Goal: Task Accomplishment & Management: Manage account settings

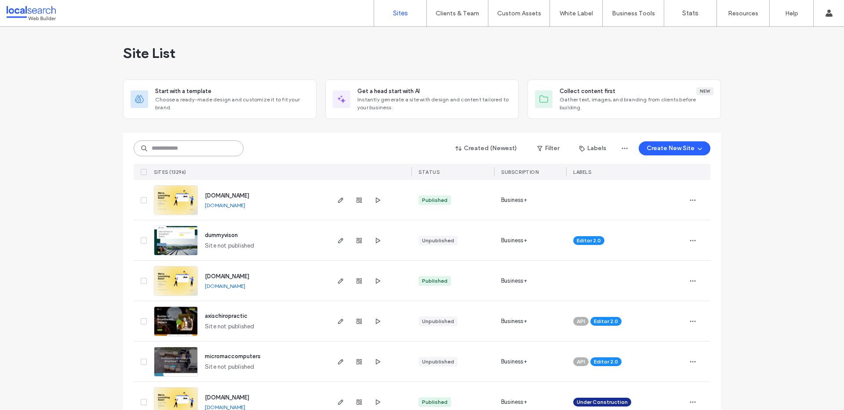
click at [167, 149] on input at bounding box center [189, 149] width 110 height 16
click at [205, 147] on input at bounding box center [189, 149] width 110 height 16
paste input "********"
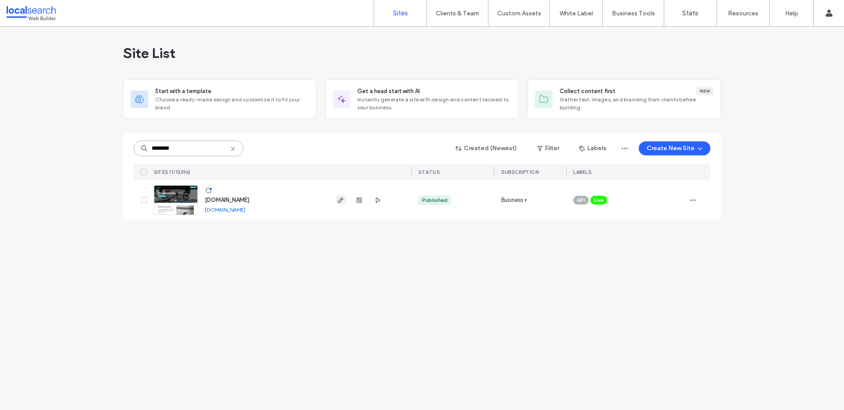
type input "********"
click at [338, 199] on icon "button" at bounding box center [340, 200] width 7 height 7
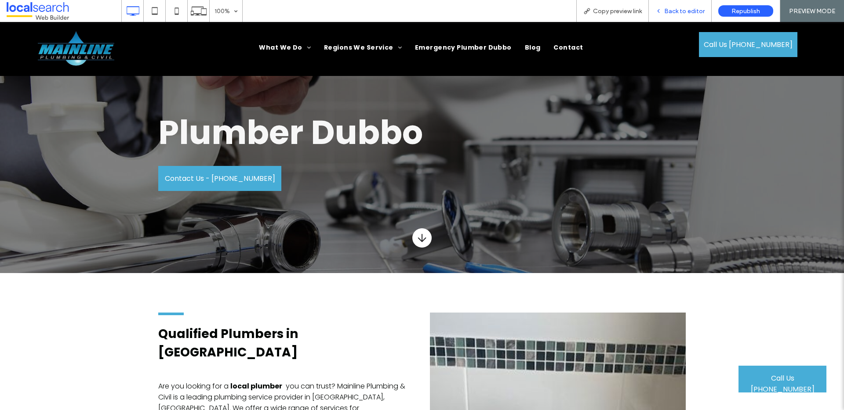
click at [681, 13] on span "Back to editor" at bounding box center [684, 10] width 40 height 7
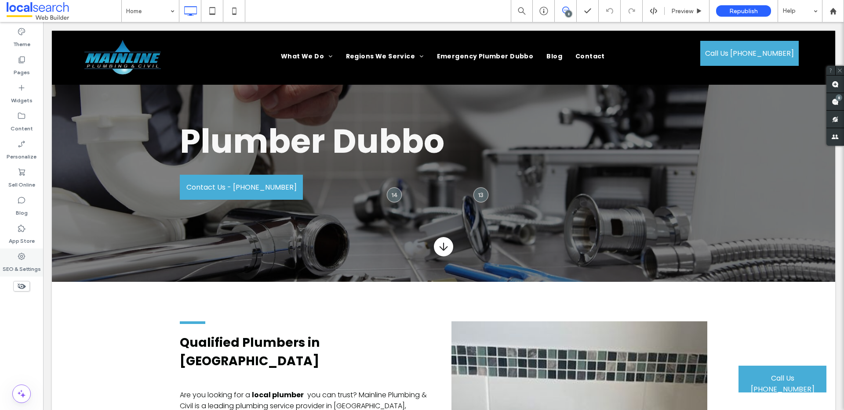
click at [17, 258] on icon at bounding box center [21, 256] width 9 height 9
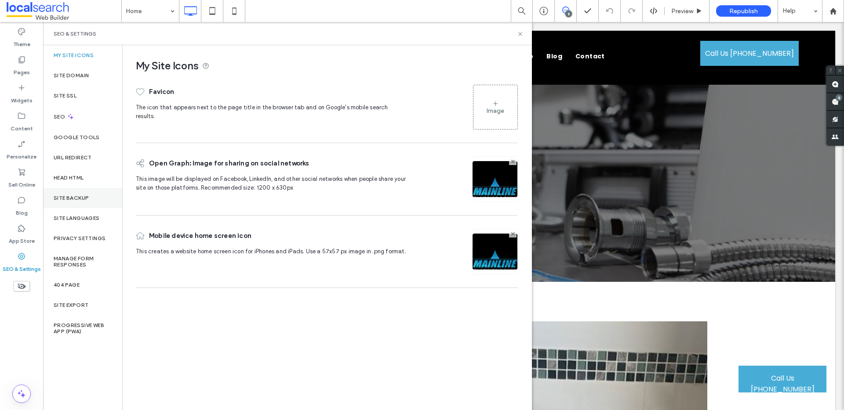
click at [91, 190] on div "Site Backup" at bounding box center [82, 198] width 79 height 20
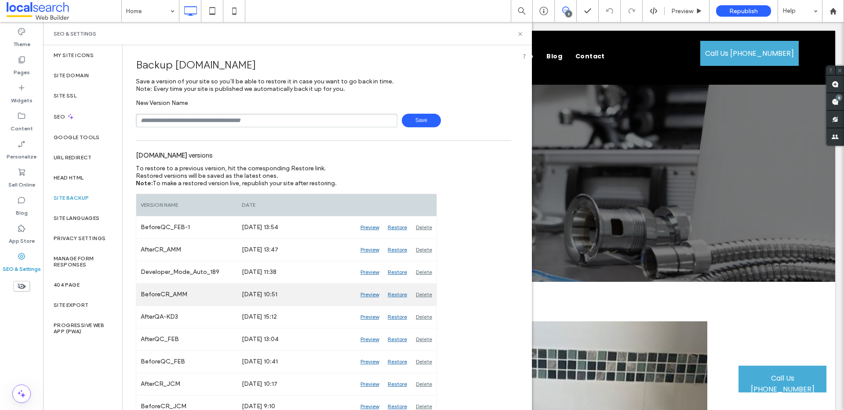
click at [369, 295] on div "Preview" at bounding box center [369, 295] width 27 height 22
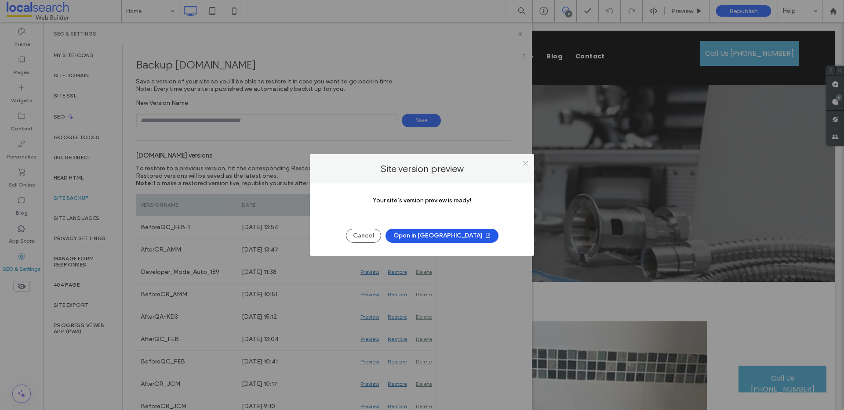
click at [435, 239] on button "Open in New Tab" at bounding box center [441, 236] width 113 height 14
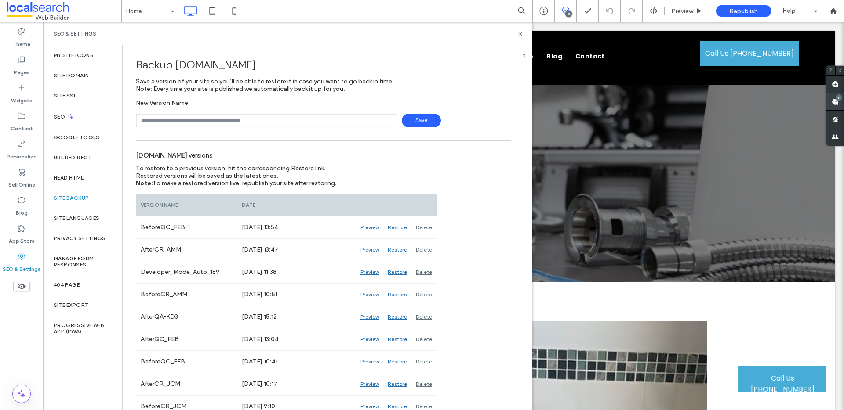
click at [834, 102] on span at bounding box center [835, 101] width 18 height 17
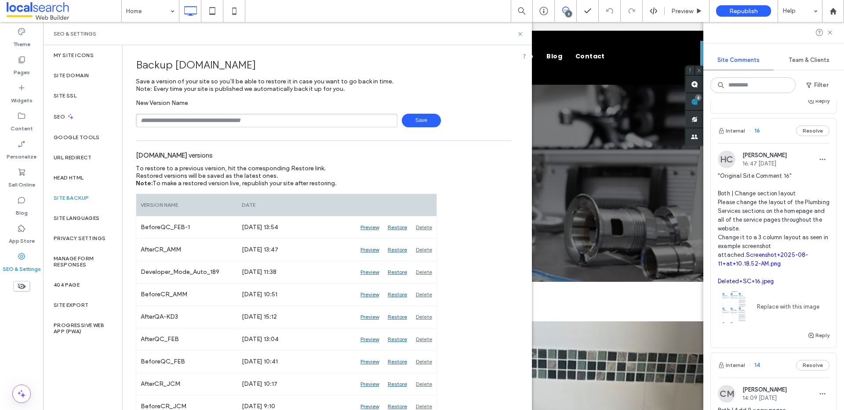
scroll to position [900, 0]
click at [734, 286] on link "Deleted+SC+16.jpeg" at bounding box center [745, 283] width 56 height 7
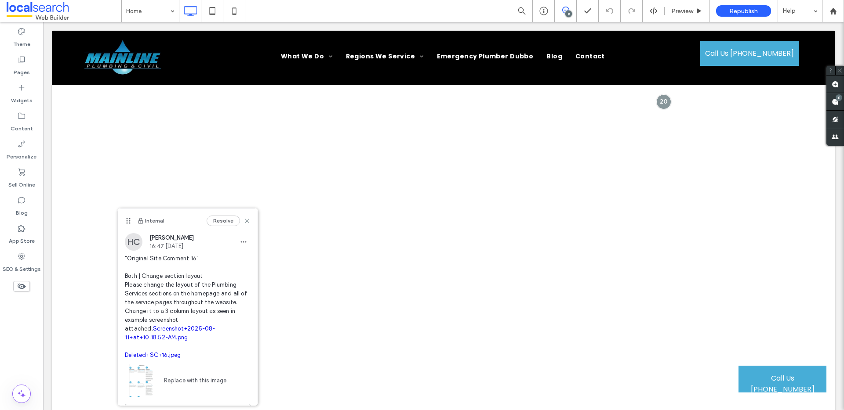
scroll to position [0, 0]
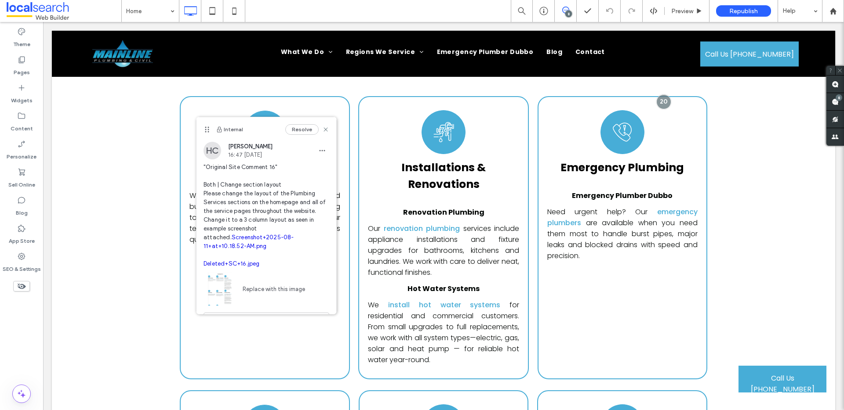
drag, startPoint x: 127, startPoint y: 219, endPoint x: 206, endPoint y: 127, distance: 121.5
click at [206, 127] on icon at bounding box center [206, 129] width 7 height 7
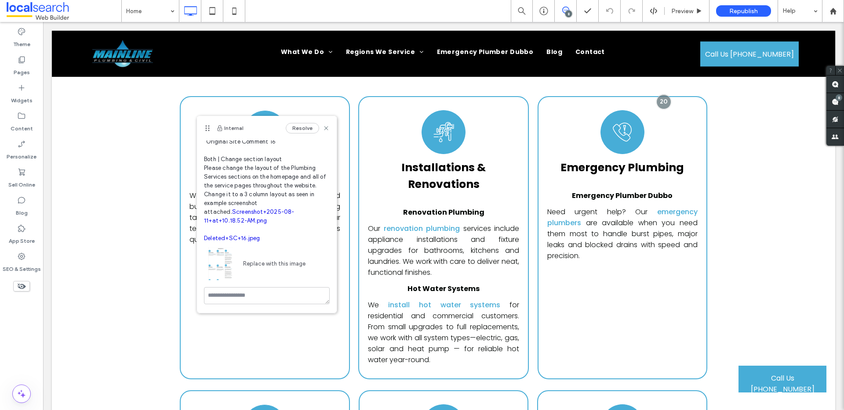
scroll to position [42, 0]
click at [241, 235] on link "Deleted+SC+16.jpeg" at bounding box center [232, 238] width 56 height 7
click at [258, 209] on link "Screenshot+2025-08-11+at+10.18.52-AM.png" at bounding box center [249, 216] width 91 height 15
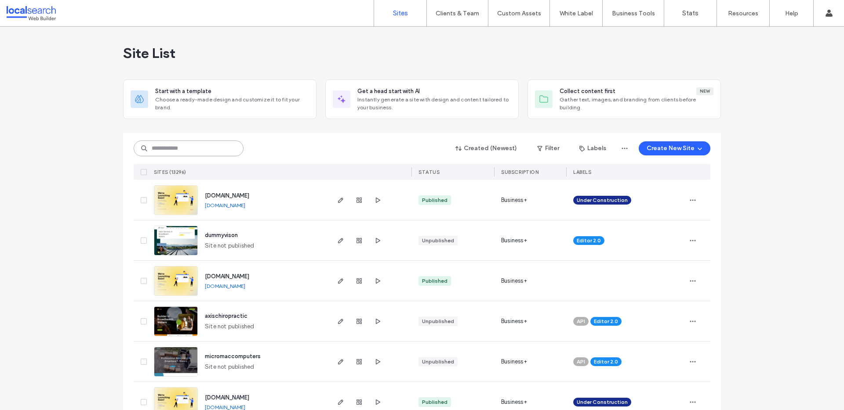
click at [156, 148] on input at bounding box center [189, 149] width 110 height 16
paste input "********"
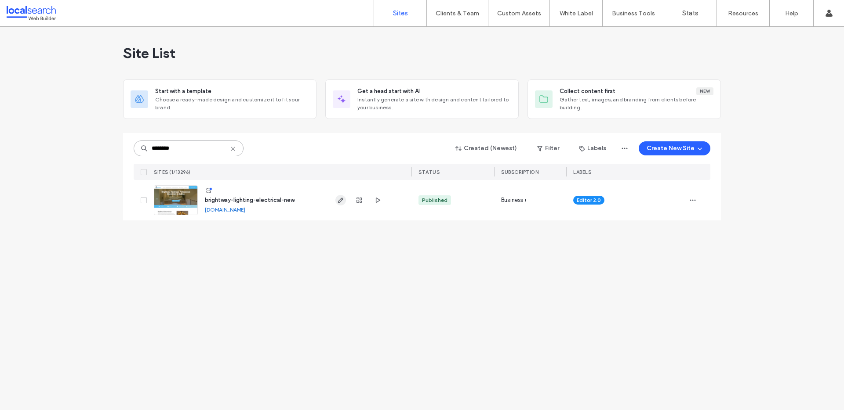
type input "********"
click at [341, 199] on use "button" at bounding box center [340, 200] width 5 height 5
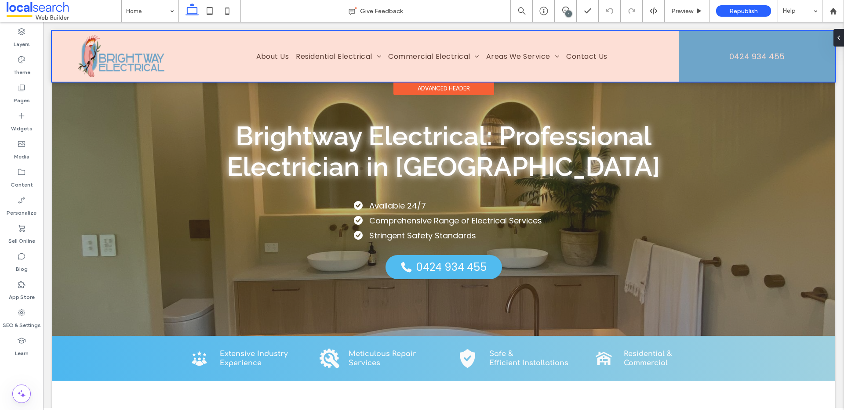
click at [93, 67] on div at bounding box center [443, 56] width 783 height 51
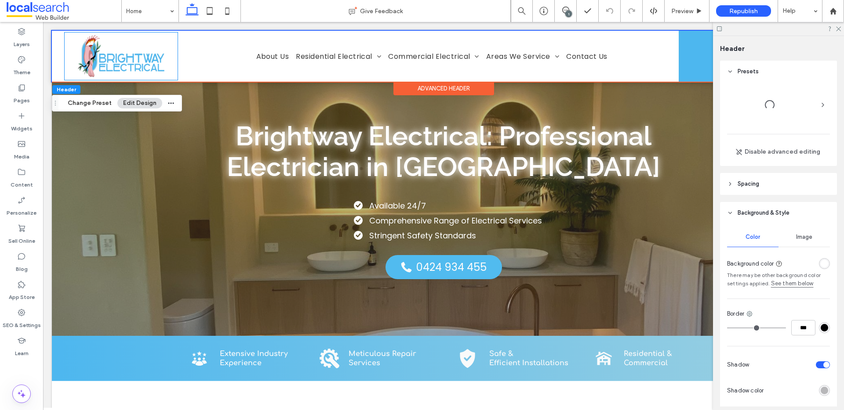
click at [93, 67] on img at bounding box center [121, 56] width 102 height 47
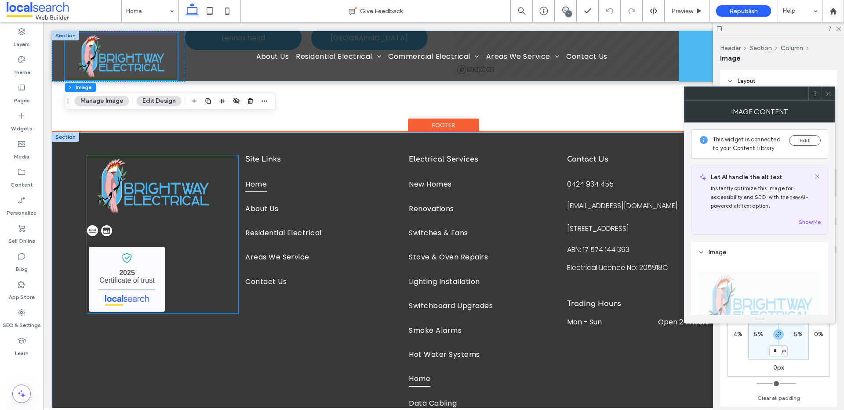
scroll to position [2160, 0]
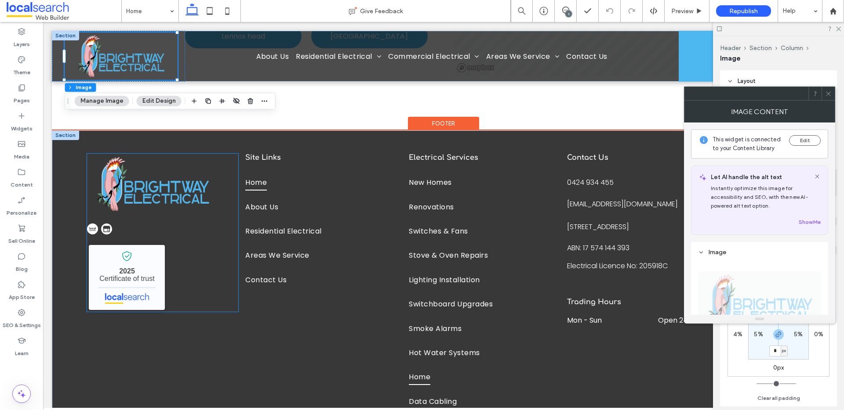
click at [130, 178] on img at bounding box center [153, 184] width 132 height 61
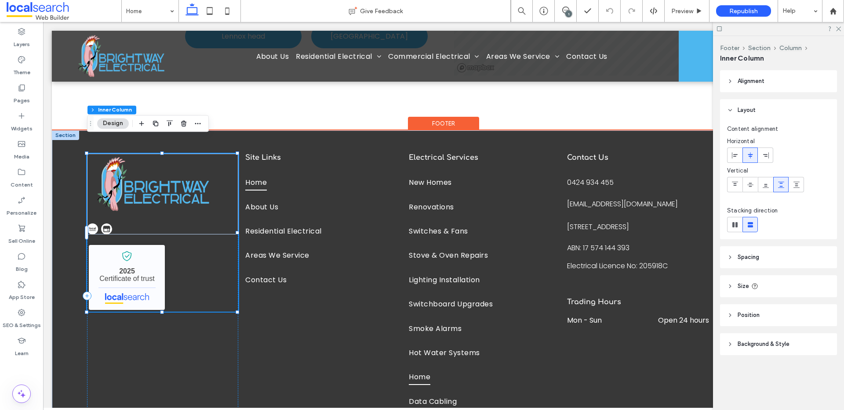
click at [124, 174] on img at bounding box center [153, 184] width 132 height 61
click at [139, 170] on img at bounding box center [153, 184] width 132 height 61
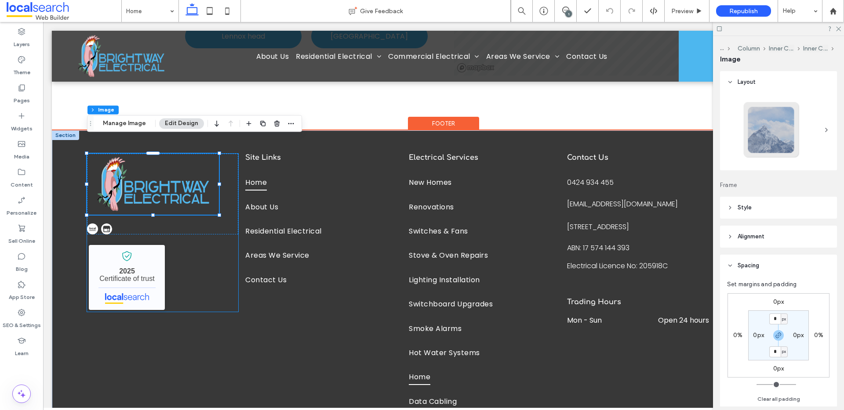
click at [139, 170] on img at bounding box center [153, 184] width 132 height 61
click at [123, 167] on img at bounding box center [153, 184] width 132 height 61
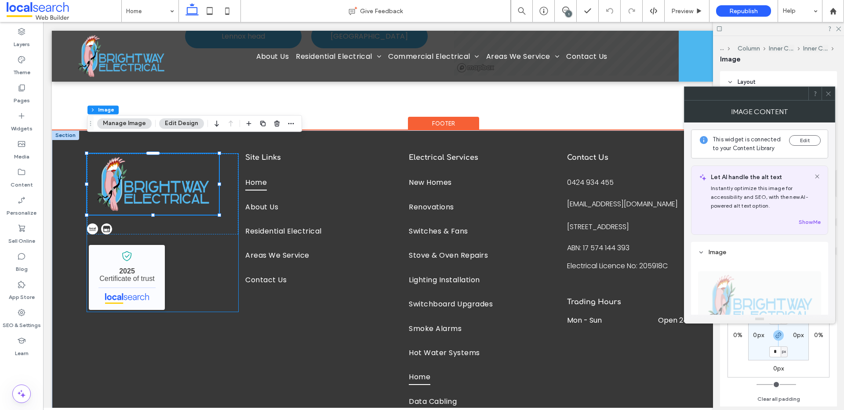
click at [123, 167] on img at bounding box center [153, 184] width 132 height 61
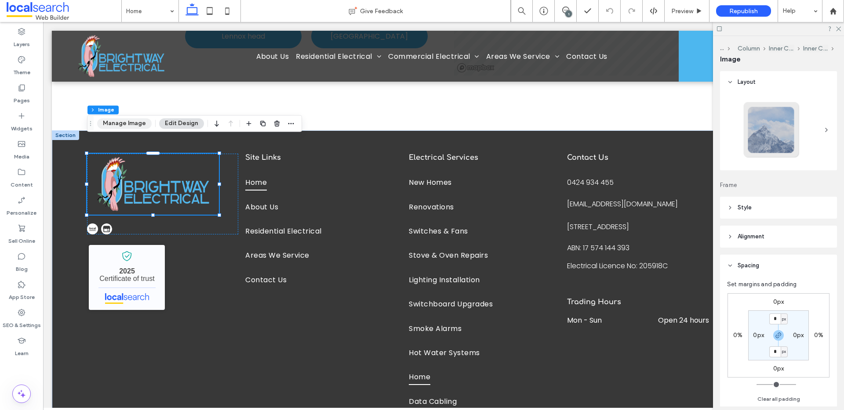
click at [115, 118] on button "Manage Image" at bounding box center [124, 123] width 54 height 11
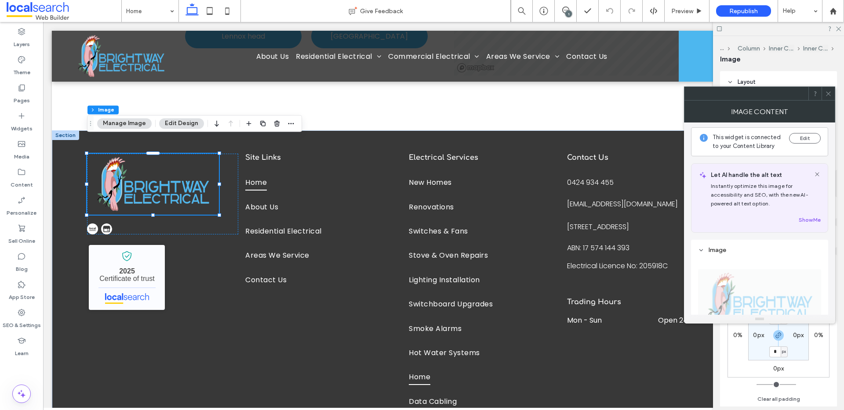
scroll to position [0, 0]
click at [827, 97] on span at bounding box center [828, 93] width 7 height 13
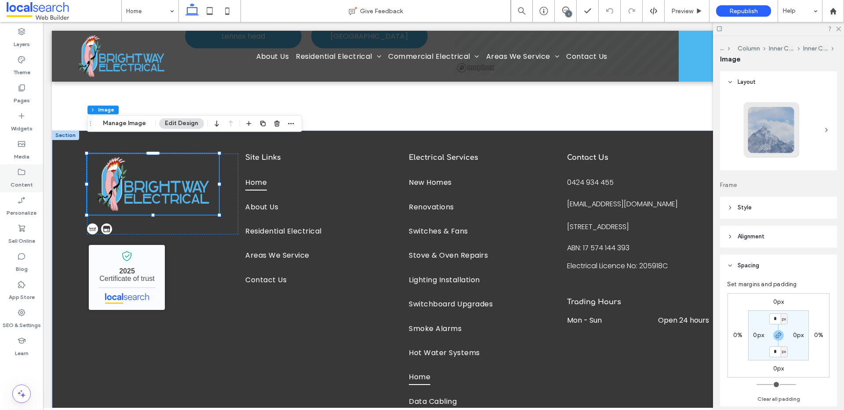
click at [22, 176] on icon at bounding box center [21, 172] width 9 height 9
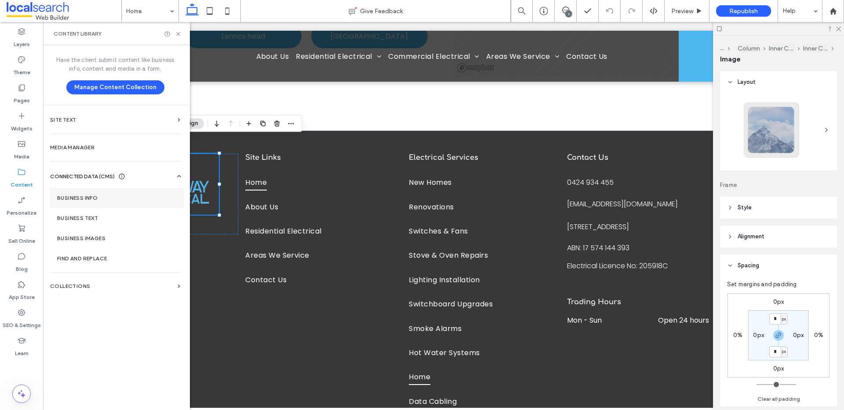
click at [83, 204] on section "Business Info" at bounding box center [117, 198] width 134 height 20
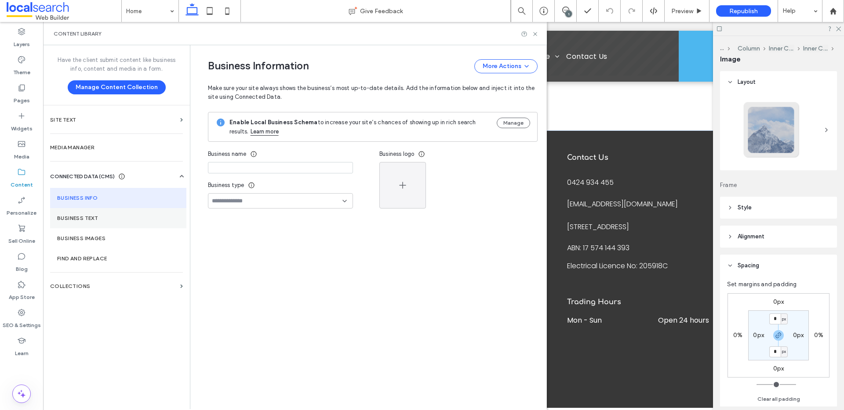
type input "**********"
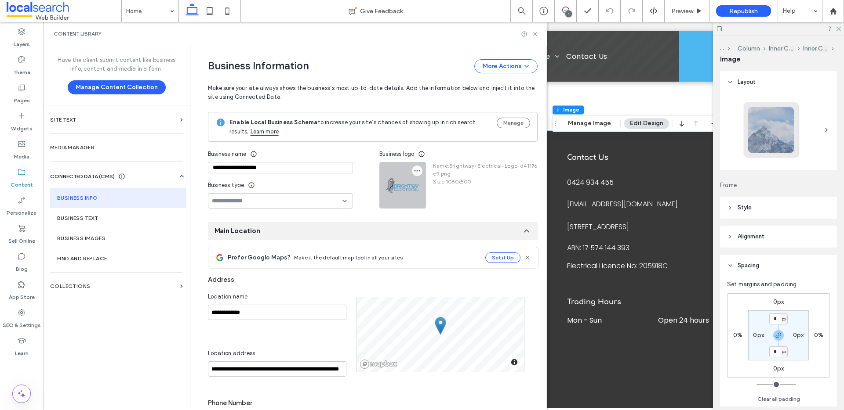
click at [413, 170] on icon "button" at bounding box center [416, 170] width 7 height 7
click at [423, 192] on span at bounding box center [420, 192] width 11 height 10
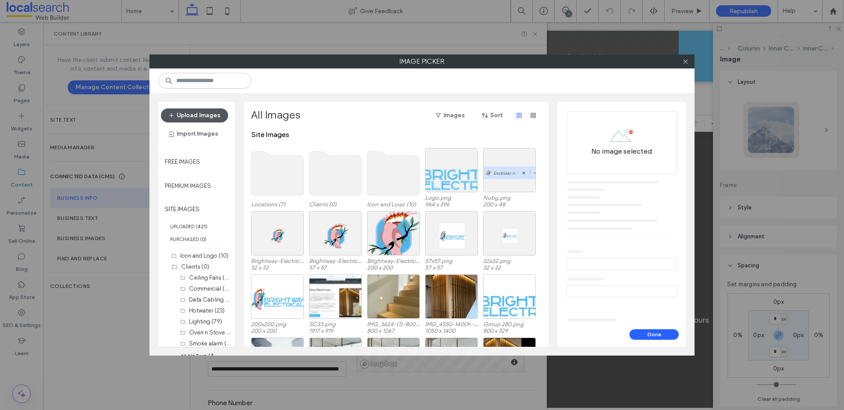
click at [189, 113] on button "Upload Images" at bounding box center [194, 116] width 67 height 14
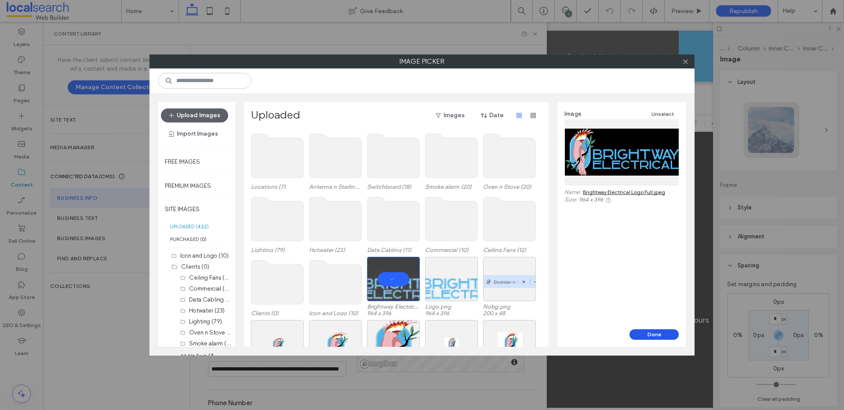
click at [651, 336] on button "Done" at bounding box center [653, 334] width 49 height 11
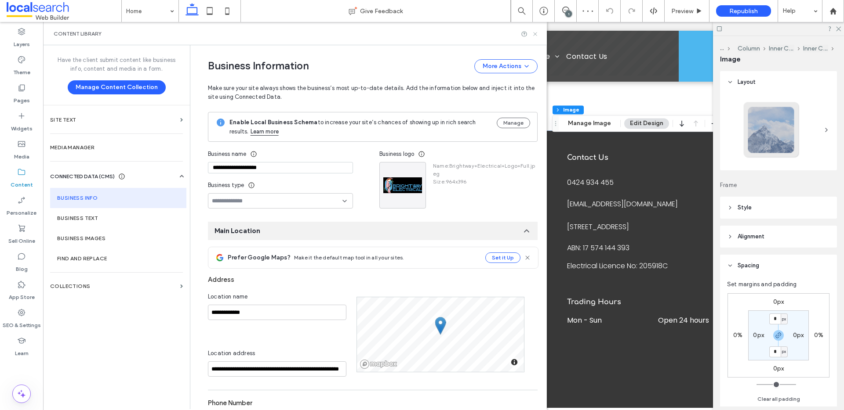
click at [536, 36] on icon at bounding box center [535, 34] width 7 height 7
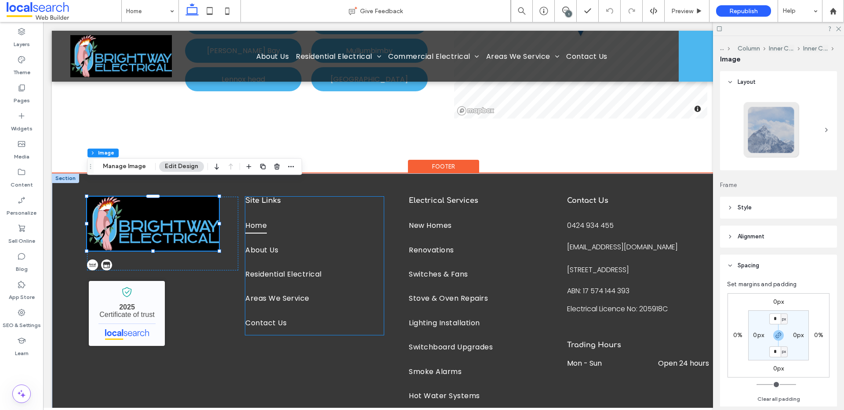
click at [275, 215] on link "Home" at bounding box center [314, 226] width 138 height 24
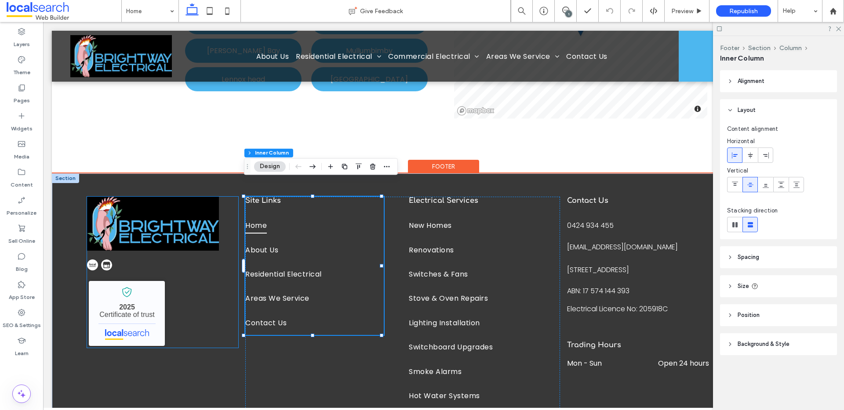
click at [170, 214] on img at bounding box center [153, 224] width 132 height 54
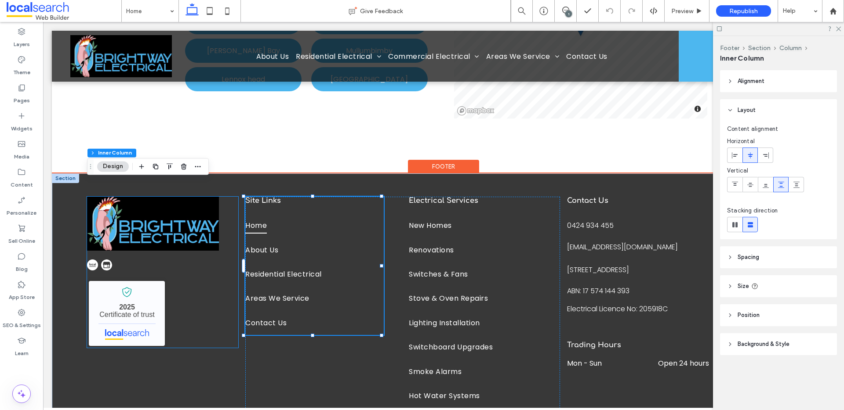
click at [170, 214] on img at bounding box center [153, 224] width 132 height 54
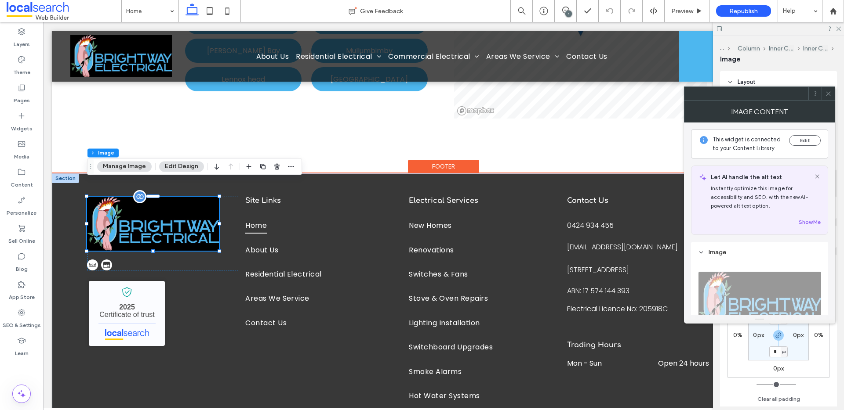
click at [170, 214] on img at bounding box center [153, 224] width 132 height 54
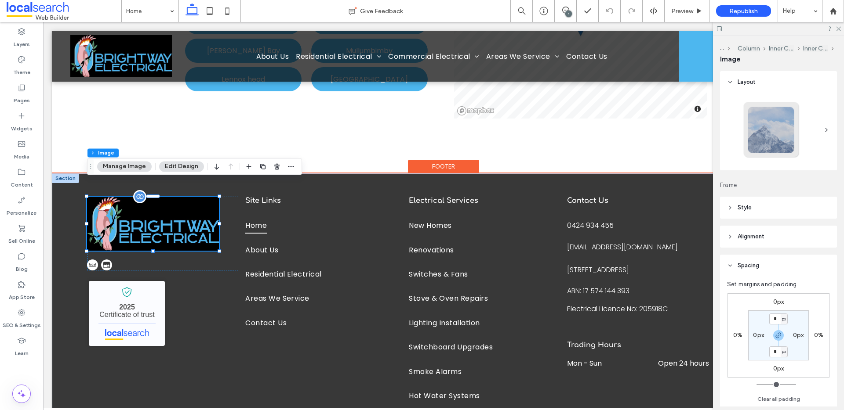
click at [170, 214] on img at bounding box center [153, 224] width 132 height 54
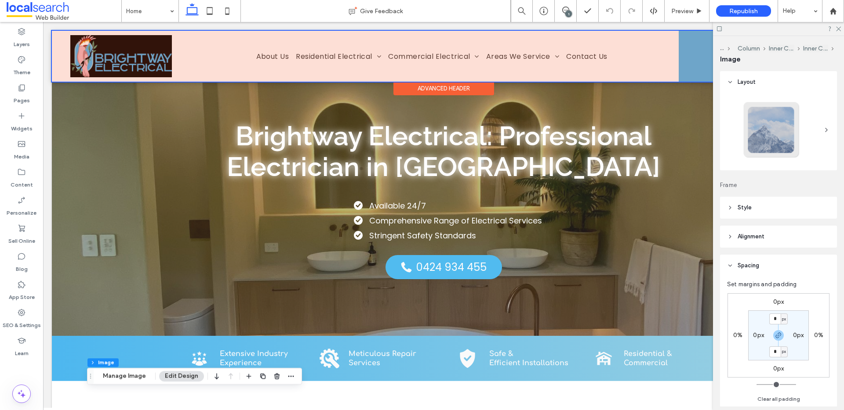
click at [143, 54] on div at bounding box center [443, 56] width 783 height 51
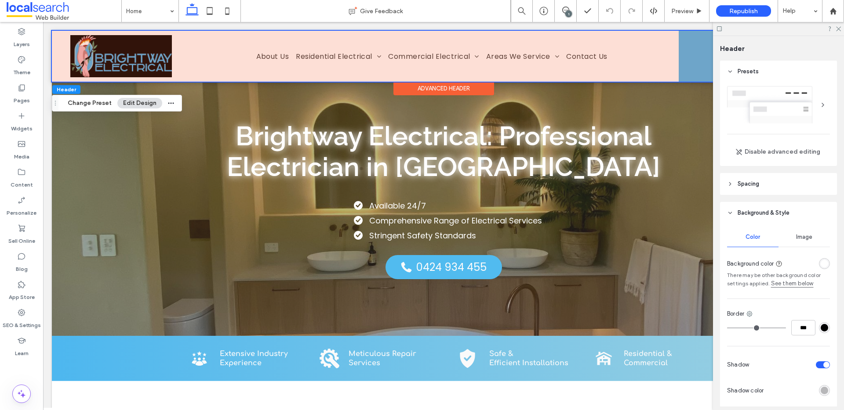
click at [143, 54] on img at bounding box center [121, 56] width 102 height 42
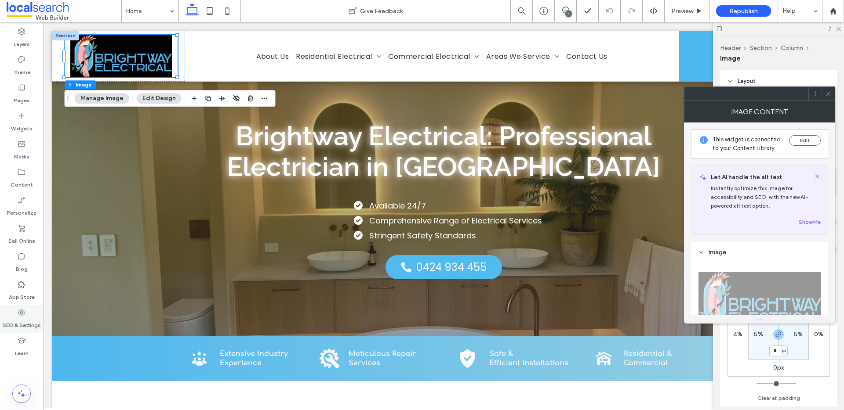
click at [19, 319] on label "SEO & Settings" at bounding box center [22, 323] width 38 height 12
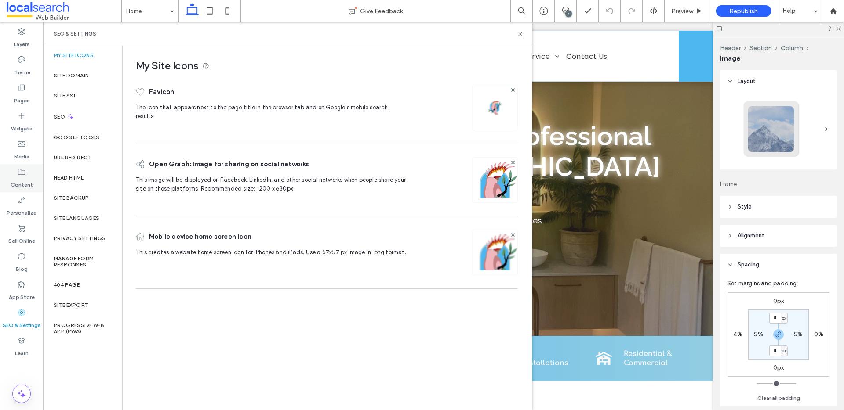
click at [25, 174] on use at bounding box center [21, 172] width 7 height 6
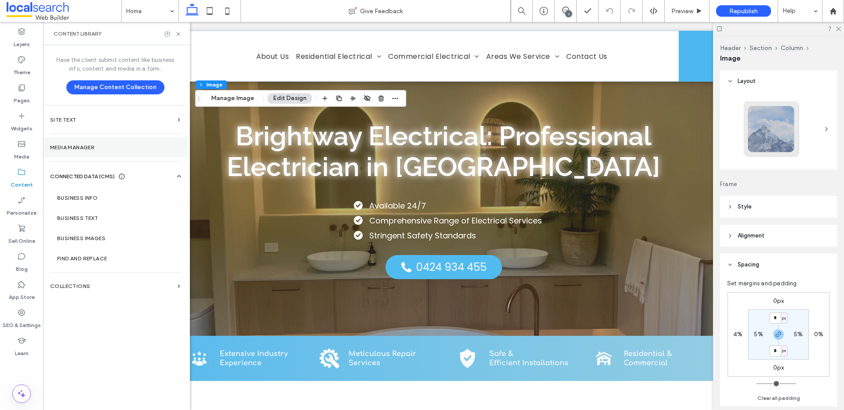
click at [86, 145] on label "Media Manager" at bounding box center [115, 148] width 130 height 6
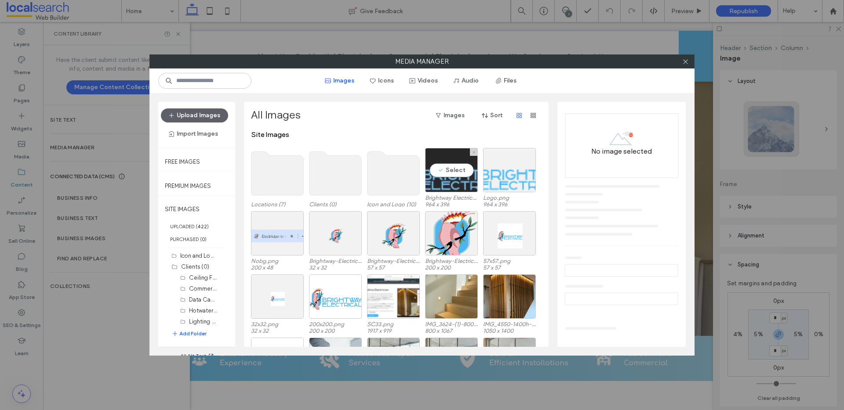
click at [468, 189] on div "Select" at bounding box center [451, 170] width 53 height 44
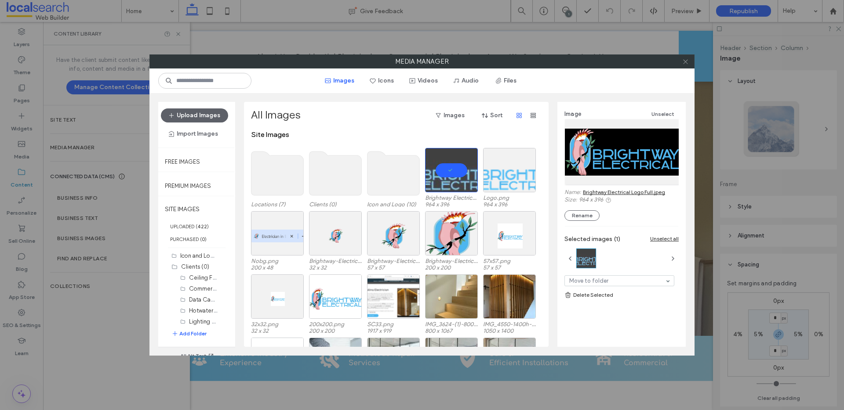
click at [687, 62] on icon at bounding box center [685, 61] width 7 height 7
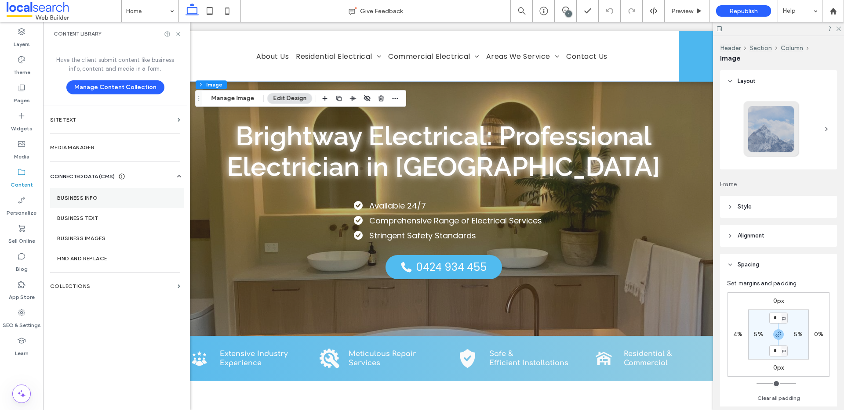
click at [114, 195] on label "Business Info" at bounding box center [116, 198] width 119 height 6
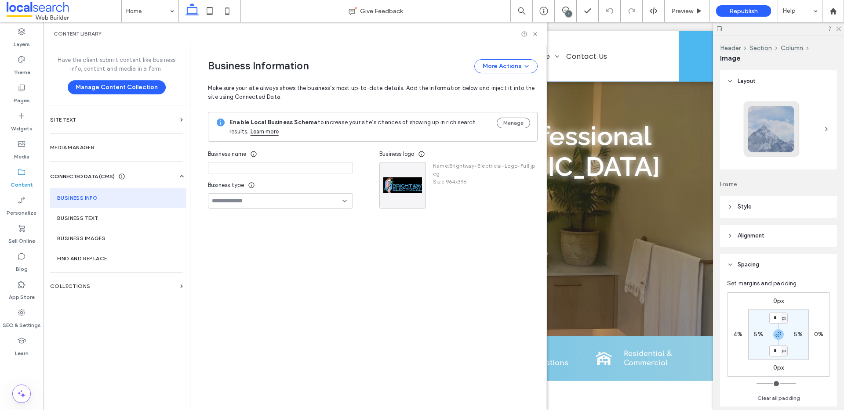
type input "**********"
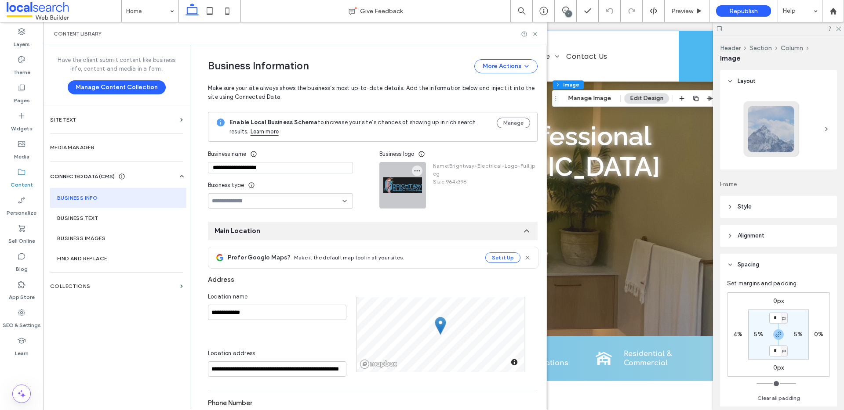
click at [408, 185] on div at bounding box center [403, 186] width 46 height 46
click at [414, 171] on use "button" at bounding box center [417, 170] width 6 height 1
click at [424, 189] on span at bounding box center [420, 192] width 11 height 10
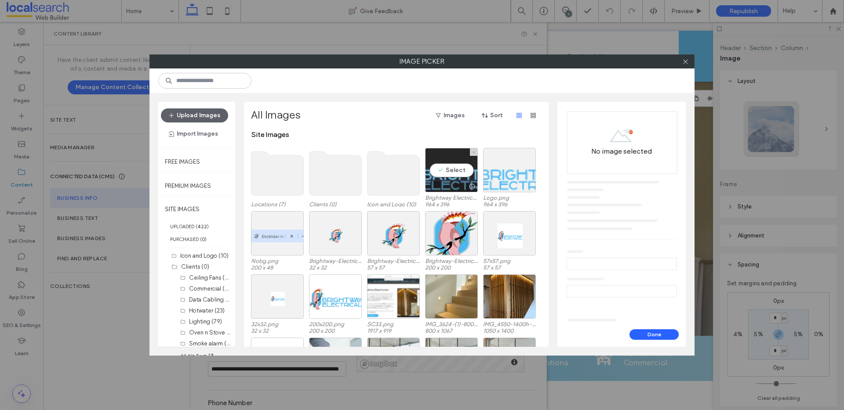
click at [452, 156] on div "Select" at bounding box center [451, 170] width 53 height 44
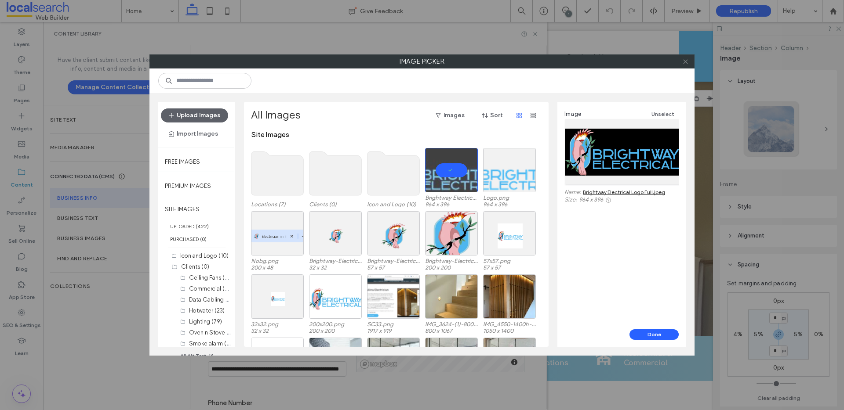
click at [685, 60] on icon at bounding box center [685, 61] width 7 height 7
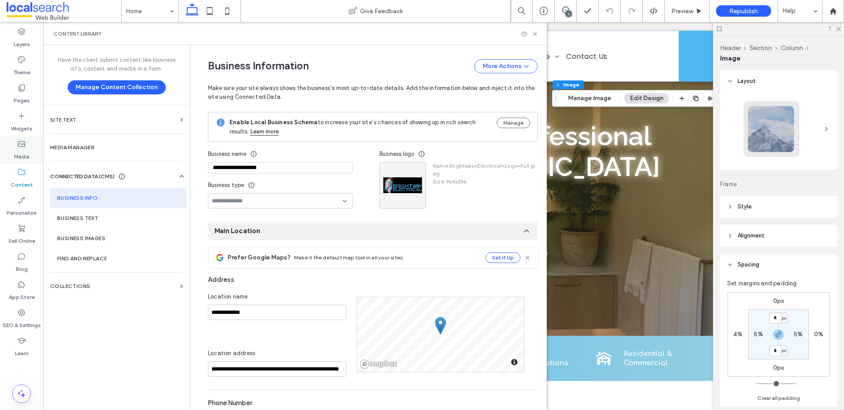
click at [25, 151] on label "Media" at bounding box center [21, 154] width 15 height 12
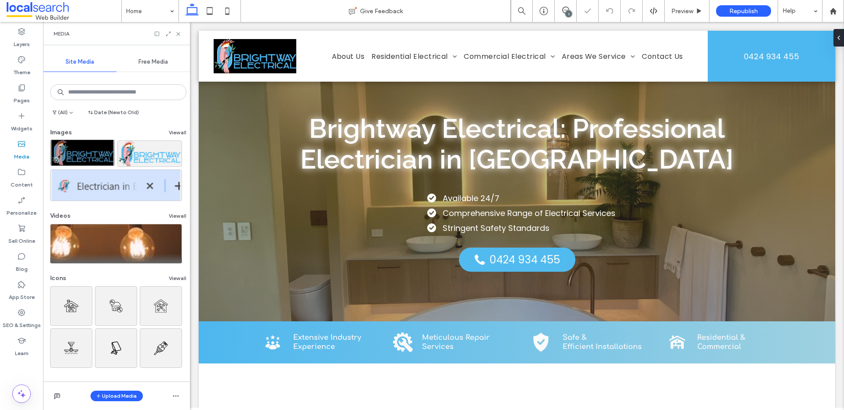
click at [86, 152] on img at bounding box center [82, 153] width 65 height 26
click at [28, 179] on label "Content" at bounding box center [22, 183] width 22 height 12
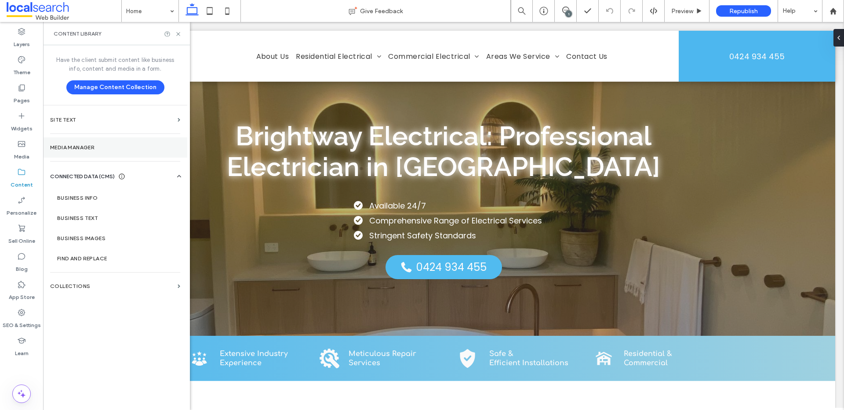
click at [75, 153] on section "Media Manager" at bounding box center [115, 148] width 144 height 20
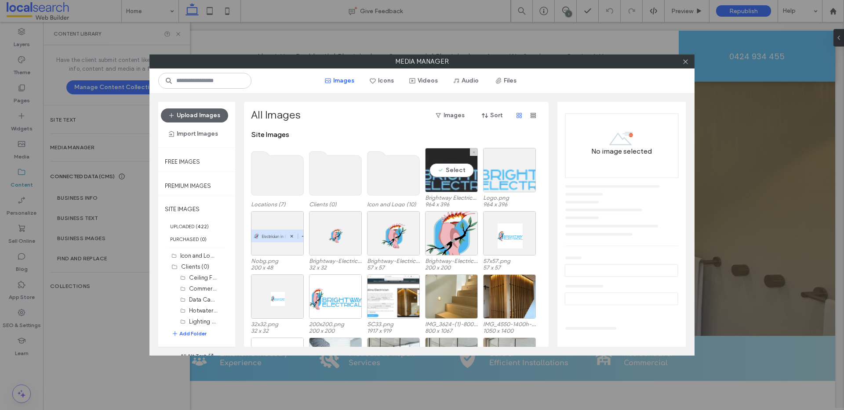
click at [450, 164] on div "Select" at bounding box center [451, 170] width 53 height 44
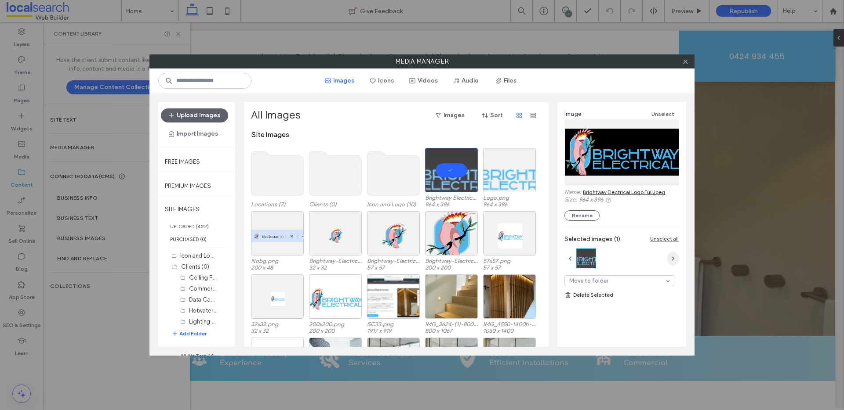
click at [673, 258] on icon "button" at bounding box center [672, 258] width 7 height 7
click at [684, 64] on icon at bounding box center [685, 61] width 7 height 7
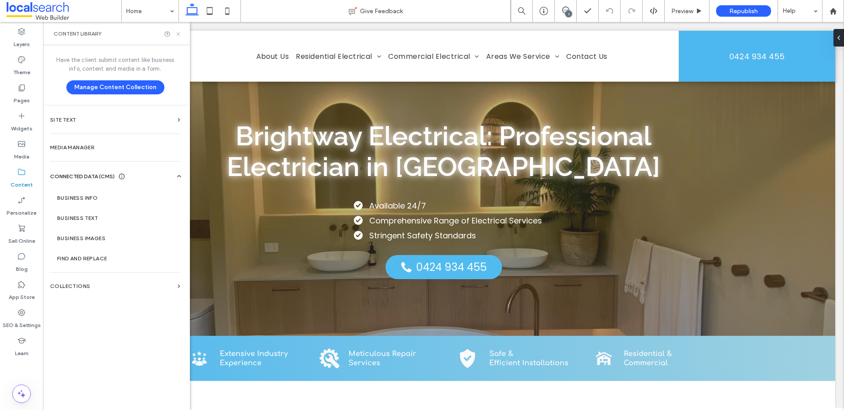
click at [179, 34] on icon at bounding box center [178, 34] width 7 height 7
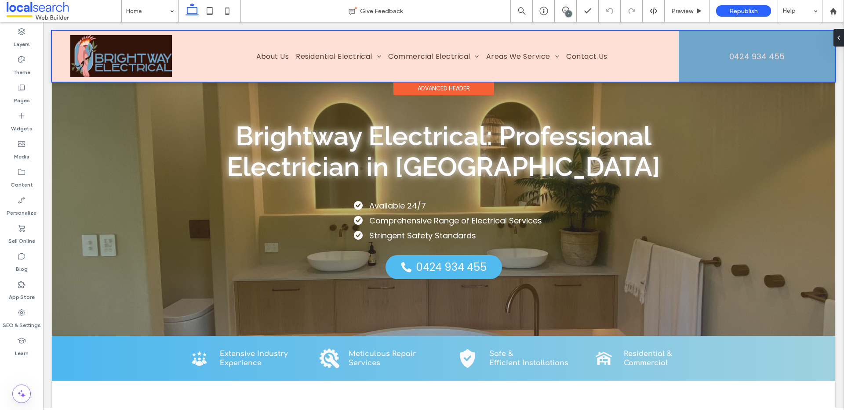
click at [141, 62] on div at bounding box center [443, 56] width 783 height 51
click at [141, 62] on img at bounding box center [121, 56] width 102 height 42
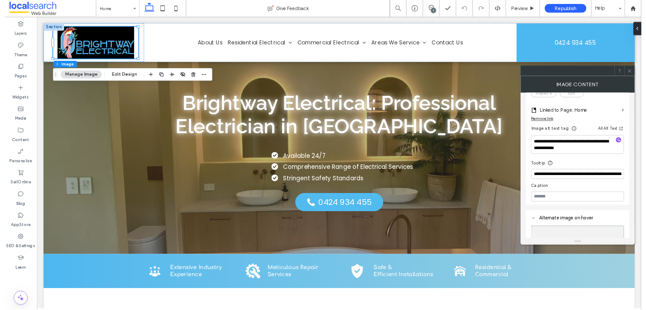
scroll to position [256, 0]
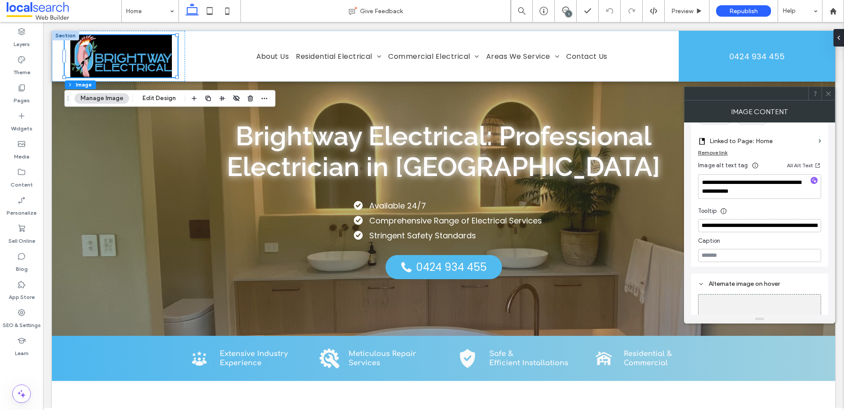
click at [827, 93] on use at bounding box center [828, 93] width 4 height 4
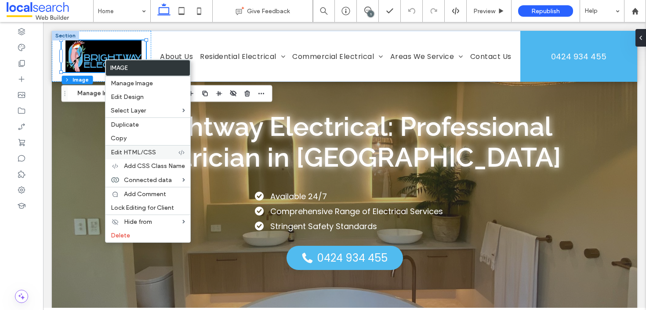
click at [136, 155] on span "Edit HTML/CSS" at bounding box center [133, 151] width 45 height 7
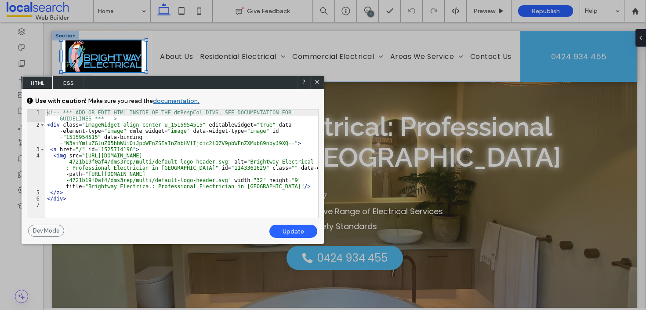
click at [70, 85] on span "CSS" at bounding box center [68, 82] width 31 height 13
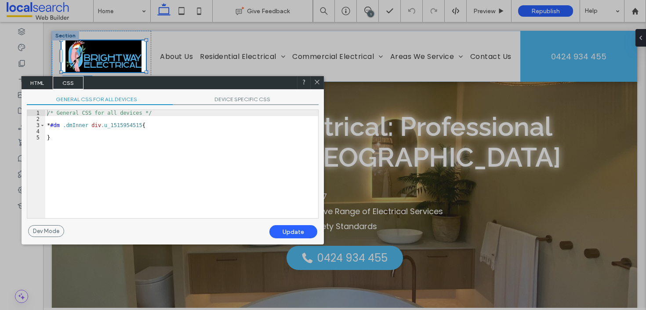
click at [226, 96] on span "DEVICE SPECIFIC CSS" at bounding box center [246, 100] width 146 height 9
click at [317, 82] on icon at bounding box center [317, 82] width 7 height 7
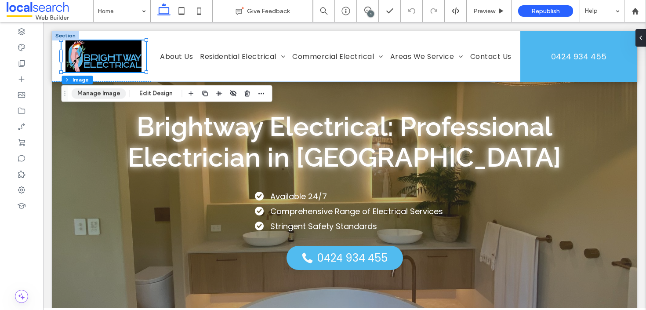
click at [104, 96] on button "Manage Image" at bounding box center [99, 93] width 54 height 11
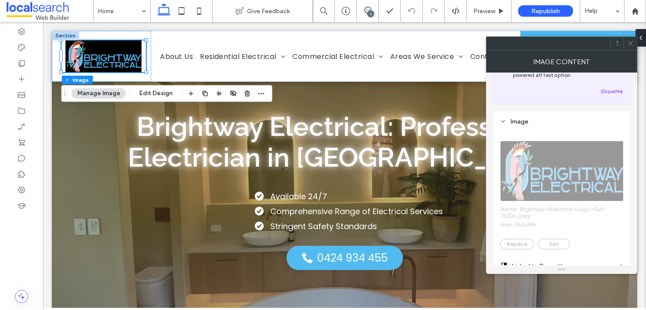
scroll to position [0, 0]
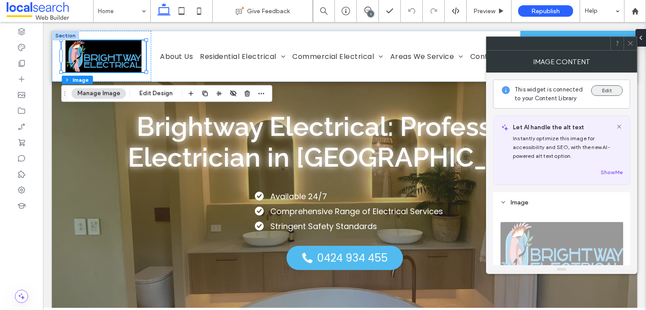
click at [607, 93] on button "Edit" at bounding box center [607, 90] width 32 height 11
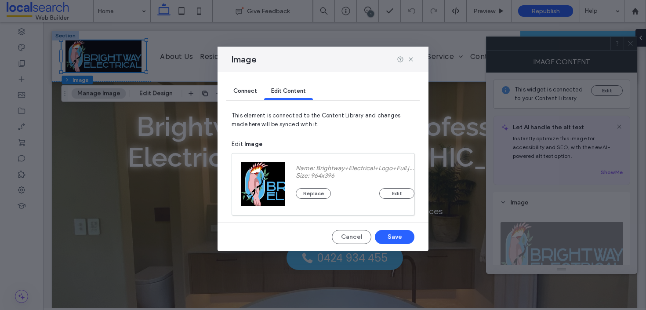
click at [304, 184] on div "Replace Edit" at bounding box center [355, 188] width 119 height 19
click at [306, 190] on button "Replace" at bounding box center [313, 193] width 35 height 11
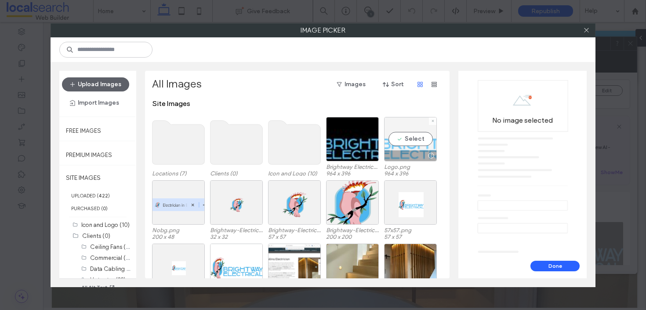
click at [409, 131] on div "Select" at bounding box center [410, 139] width 53 height 44
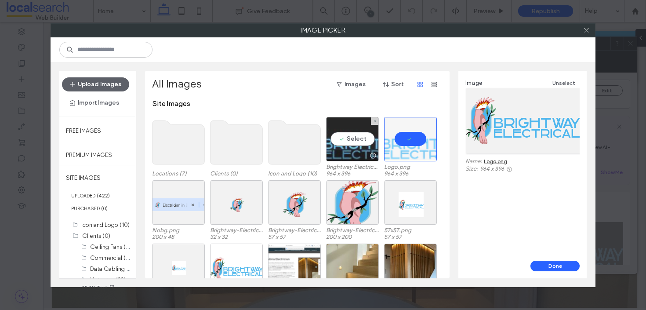
click at [347, 141] on div "Select" at bounding box center [352, 139] width 53 height 44
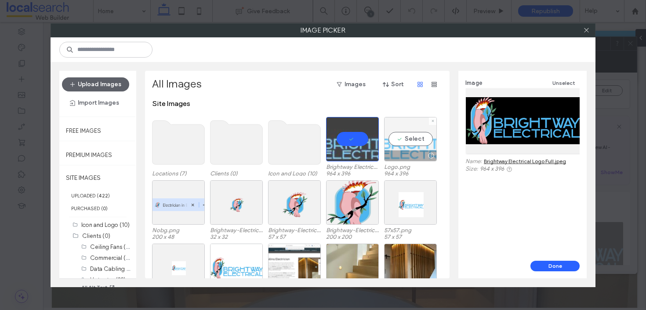
click at [411, 146] on div "Select" at bounding box center [410, 139] width 53 height 44
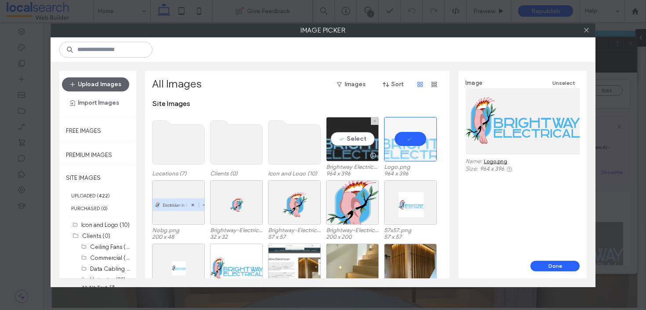
click at [343, 147] on div "Select" at bounding box center [352, 139] width 53 height 44
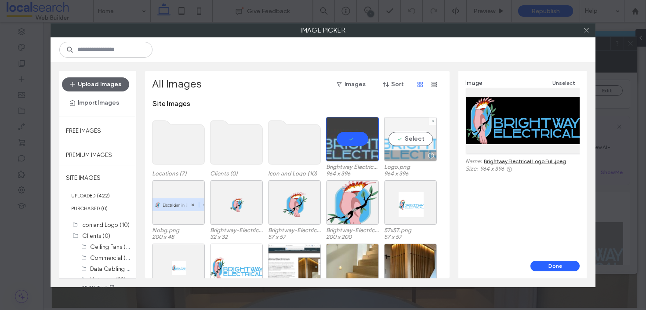
click at [413, 146] on div "Select" at bounding box center [410, 139] width 53 height 44
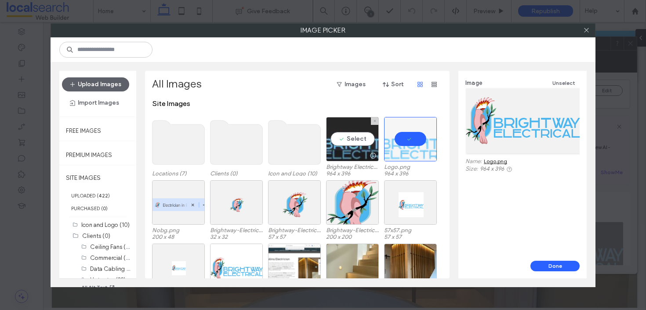
click at [362, 137] on div "Select" at bounding box center [352, 139] width 53 height 44
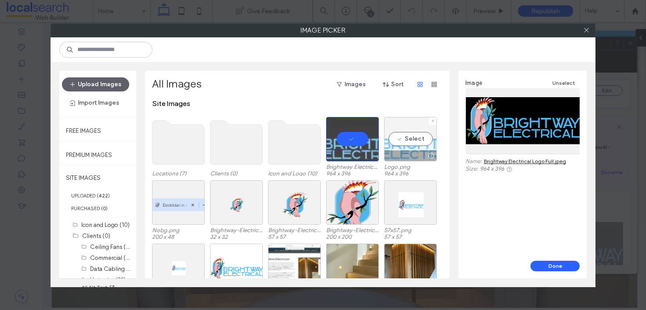
click at [395, 136] on div "Select" at bounding box center [410, 139] width 53 height 44
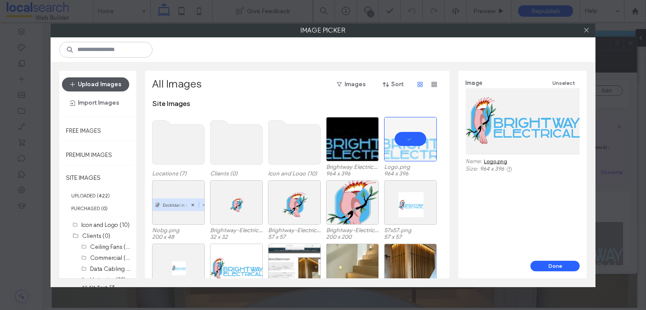
click at [110, 86] on button "Upload Images" at bounding box center [95, 84] width 67 height 14
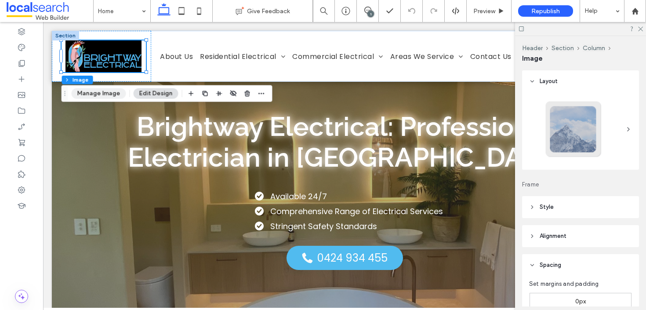
click at [119, 91] on button "Manage Image" at bounding box center [99, 93] width 54 height 11
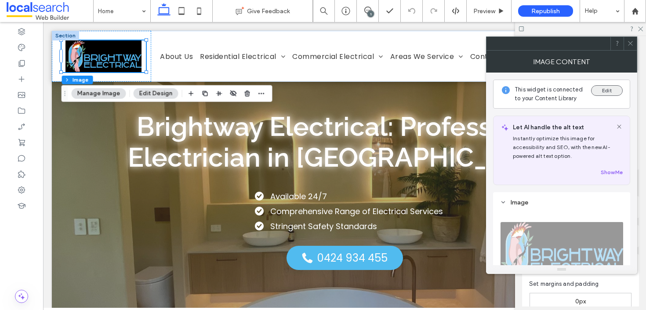
click at [610, 94] on button "Edit" at bounding box center [607, 90] width 32 height 11
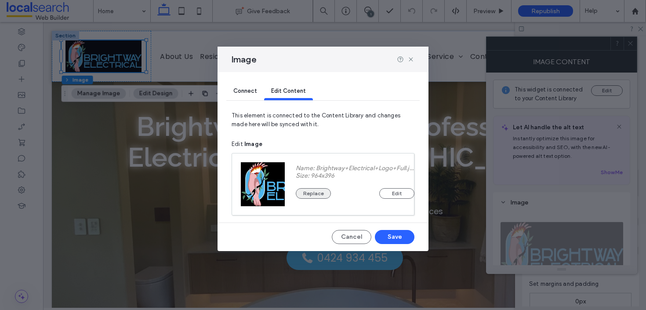
click at [316, 192] on button "Replace" at bounding box center [313, 193] width 35 height 11
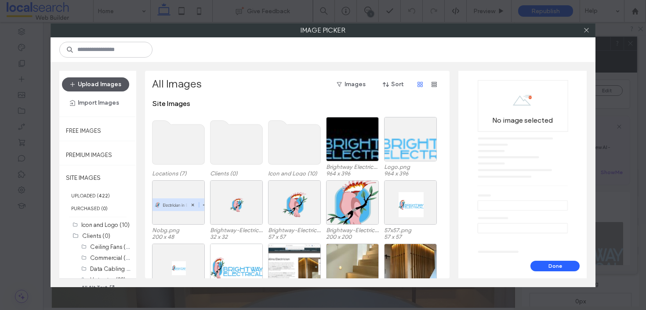
click at [95, 83] on button "Upload Images" at bounding box center [95, 84] width 67 height 14
click at [107, 81] on button "Upload Images" at bounding box center [95, 84] width 67 height 14
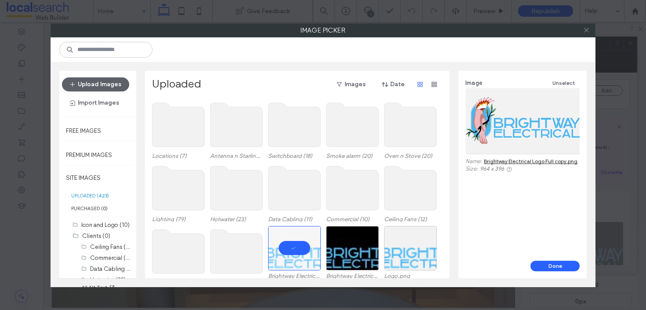
click at [587, 28] on icon at bounding box center [586, 30] width 7 height 7
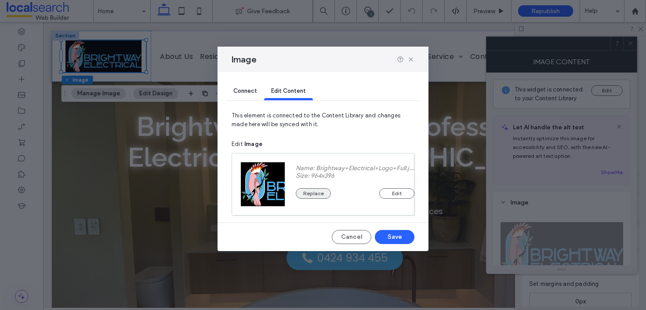
click at [318, 193] on button "Replace" at bounding box center [313, 193] width 35 height 11
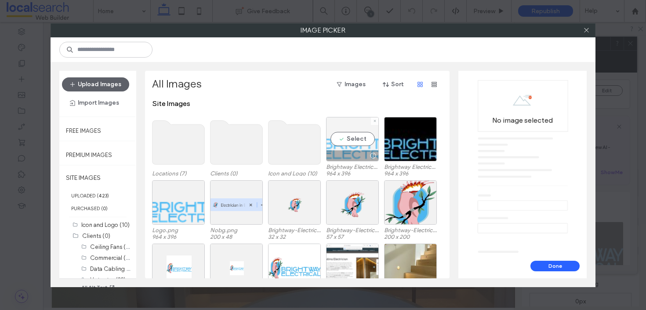
click at [343, 129] on div "Select" at bounding box center [352, 139] width 53 height 44
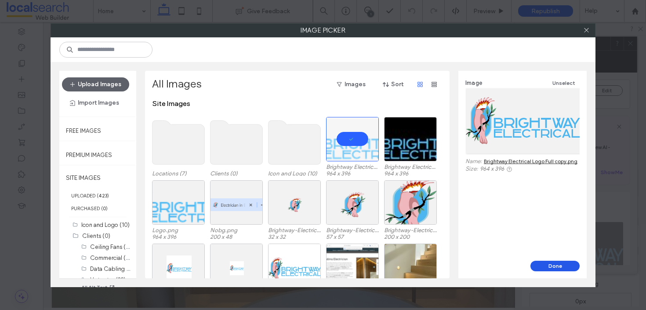
click at [545, 263] on button "Done" at bounding box center [554, 266] width 49 height 11
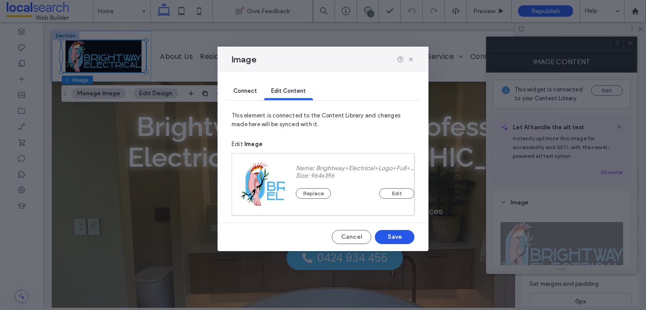
click at [390, 236] on button "Save" at bounding box center [395, 237] width 40 height 14
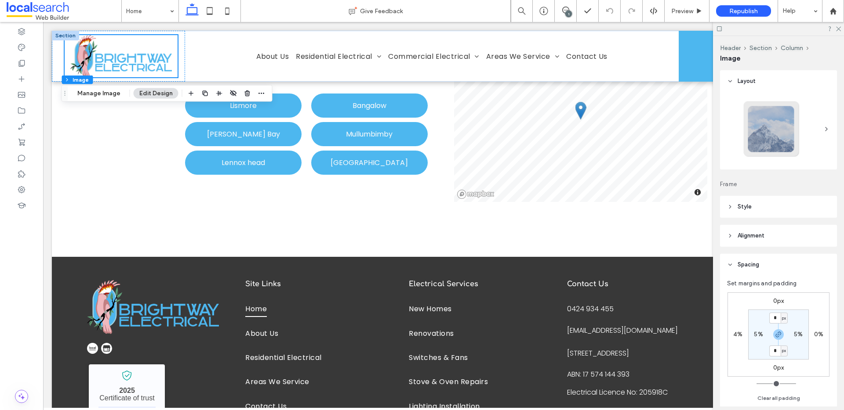
scroll to position [2034, 0]
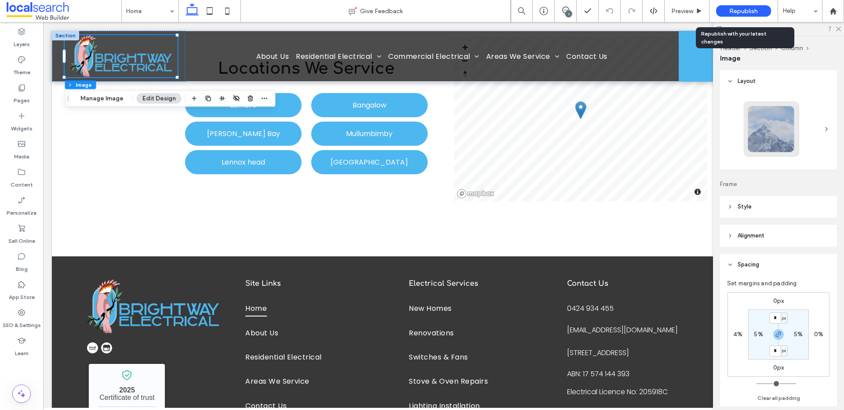
click at [645, 8] on span "Republish" at bounding box center [743, 10] width 29 height 7
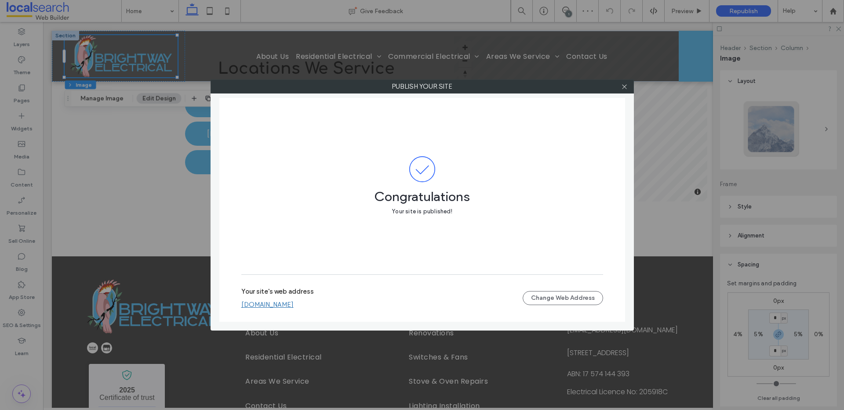
click at [293, 303] on link "brightway-lighting-electrical-new.webbuilder.localsearch.com.au" at bounding box center [267, 305] width 52 height 8
click at [625, 85] on icon at bounding box center [624, 86] width 7 height 7
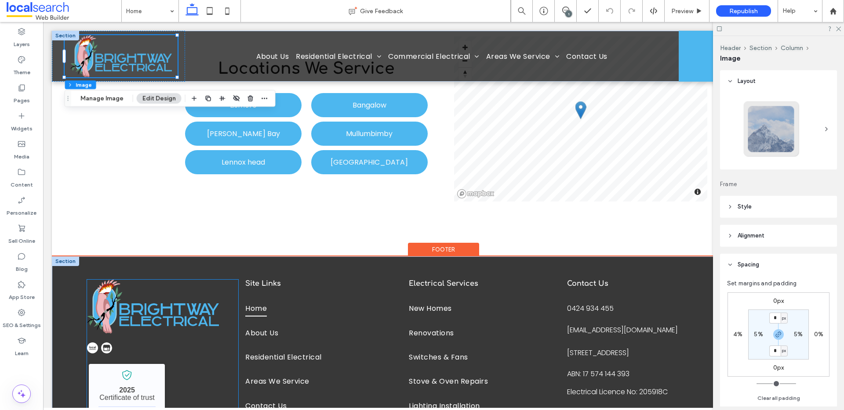
click at [142, 303] on img at bounding box center [153, 307] width 132 height 54
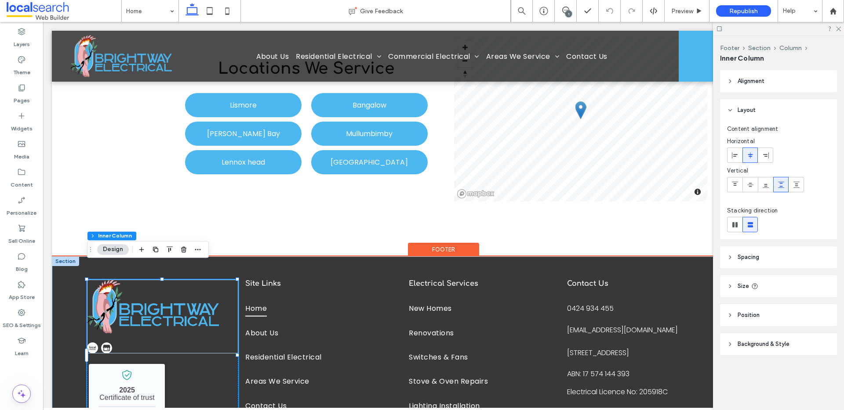
click at [138, 288] on img at bounding box center [153, 307] width 132 height 54
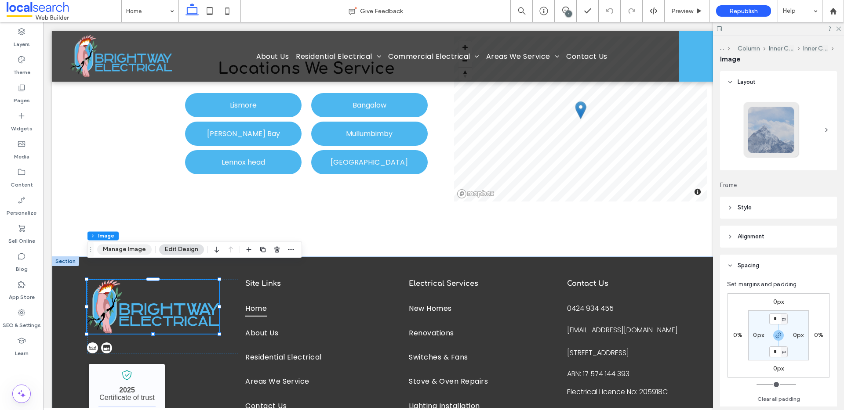
click at [123, 250] on button "Manage Image" at bounding box center [124, 249] width 54 height 11
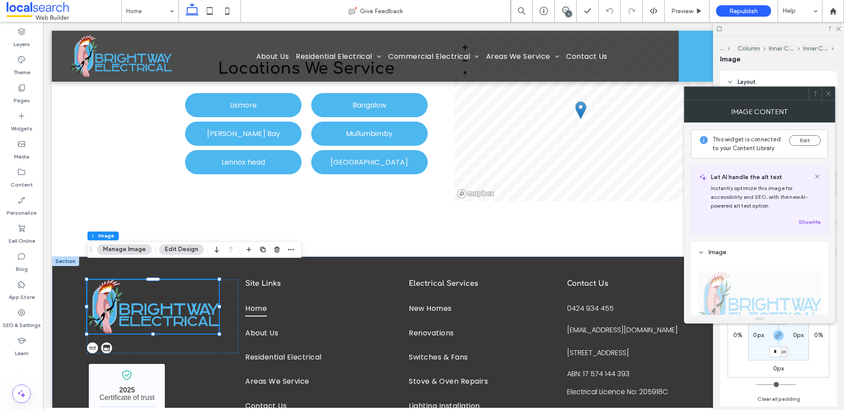
click at [645, 91] on icon at bounding box center [828, 94] width 7 height 7
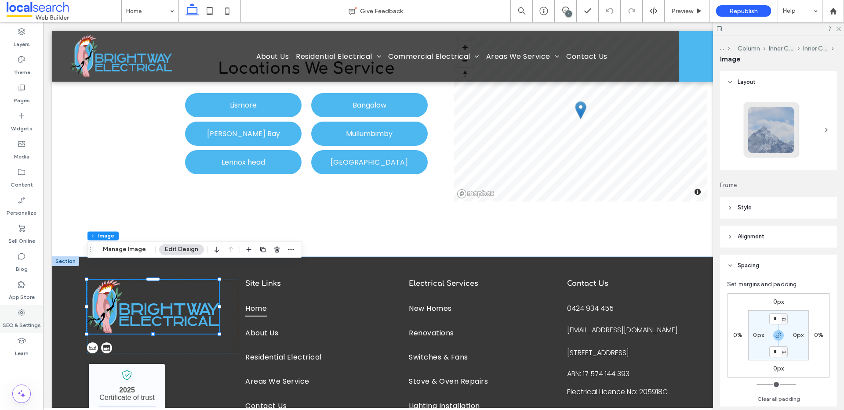
click at [18, 309] on label "SEO & Settings" at bounding box center [22, 323] width 38 height 12
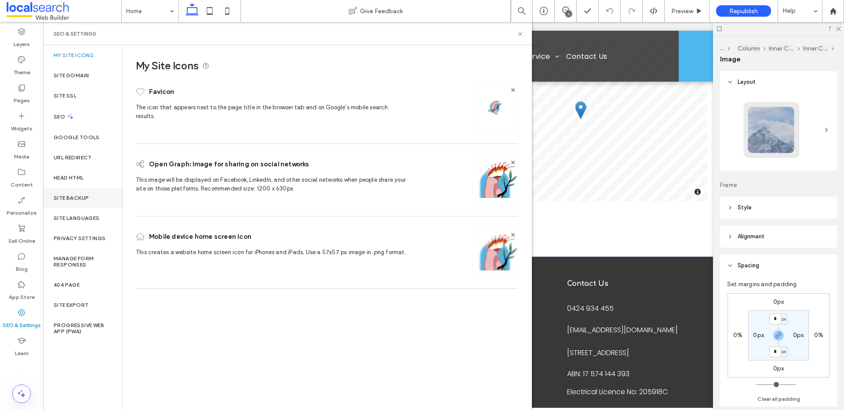
click at [73, 192] on div "Site Backup" at bounding box center [82, 198] width 79 height 20
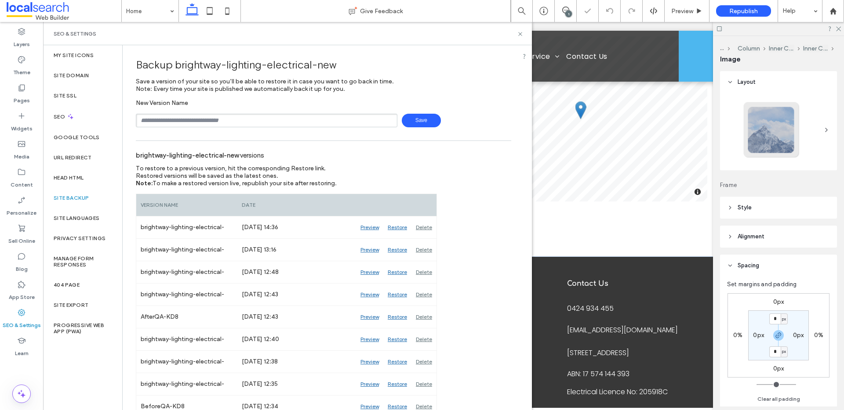
click at [210, 118] on input "text" at bounding box center [266, 121] width 261 height 14
type input "**********"
drag, startPoint x: 520, startPoint y: 33, endPoint x: 621, endPoint y: 3, distance: 106.0
click at [520, 33] on use at bounding box center [520, 34] width 4 height 4
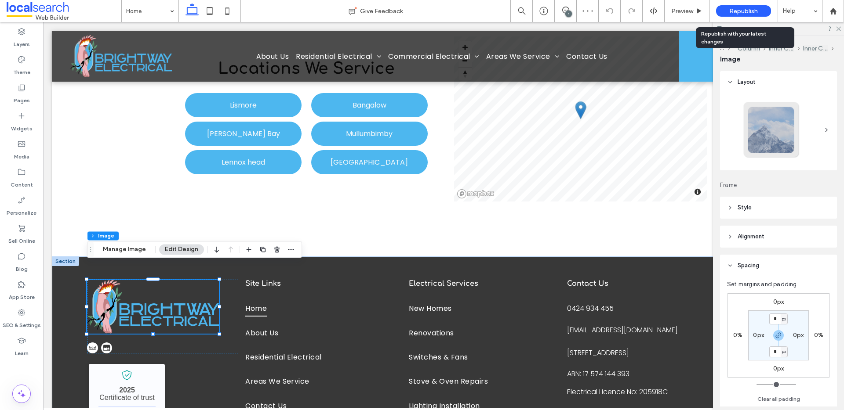
click at [645, 13] on span "Republish" at bounding box center [743, 10] width 29 height 7
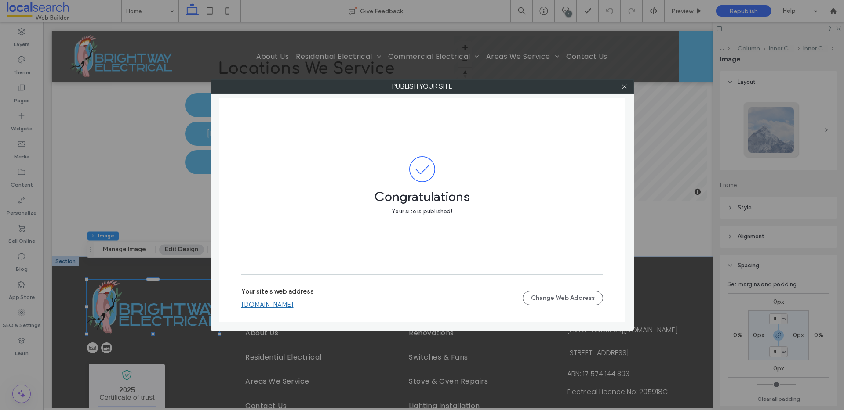
click at [319, 301] on div "Your site's web address brightway-lighting-electrical-new.webbuilder.localsearc…" at bounding box center [381, 298] width 281 height 21
click at [293, 302] on link "brightway-lighting-electrical-new.webbuilder.localsearch.com.au" at bounding box center [267, 305] width 52 height 8
click at [624, 91] on span at bounding box center [624, 86] width 7 height 13
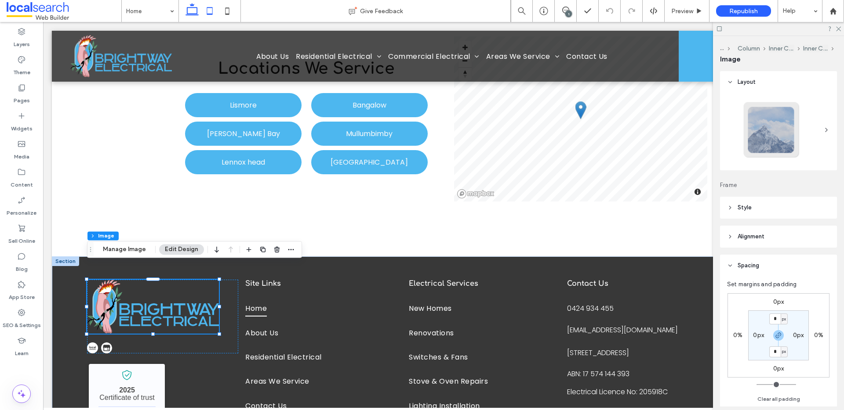
click at [210, 11] on icon at bounding box center [210, 11] width 18 height 18
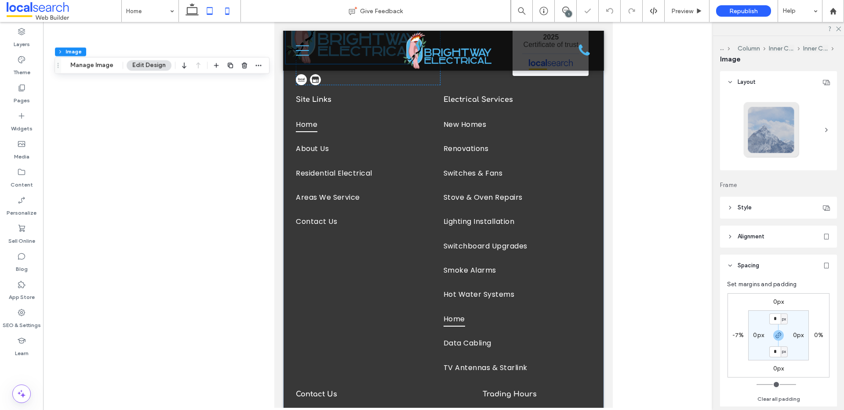
scroll to position [1807, 0]
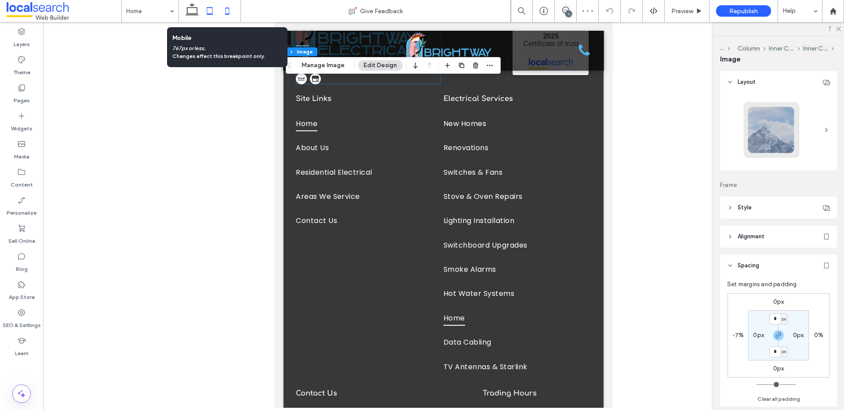
click at [229, 10] on use at bounding box center [227, 10] width 4 height 7
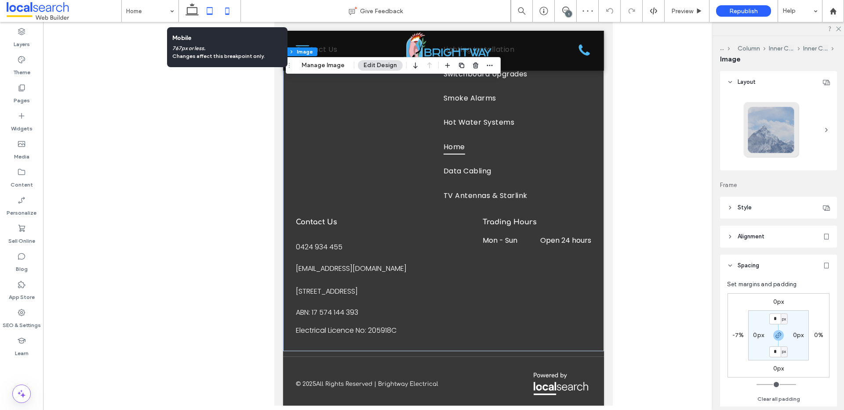
type input "**"
type input "***"
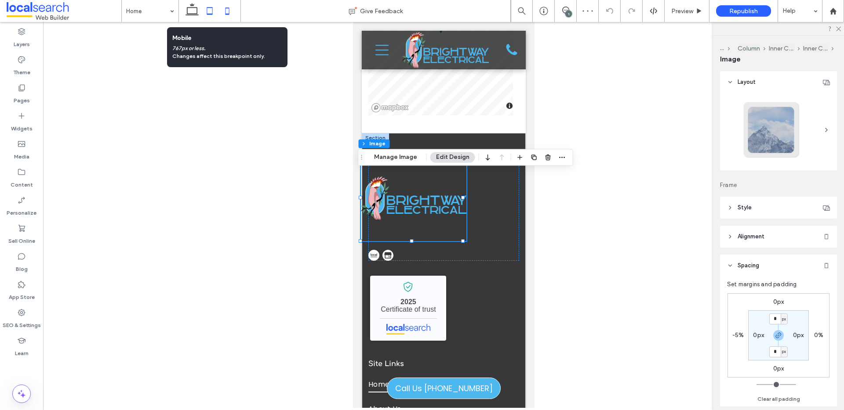
click at [212, 10] on icon at bounding box center [210, 11] width 18 height 18
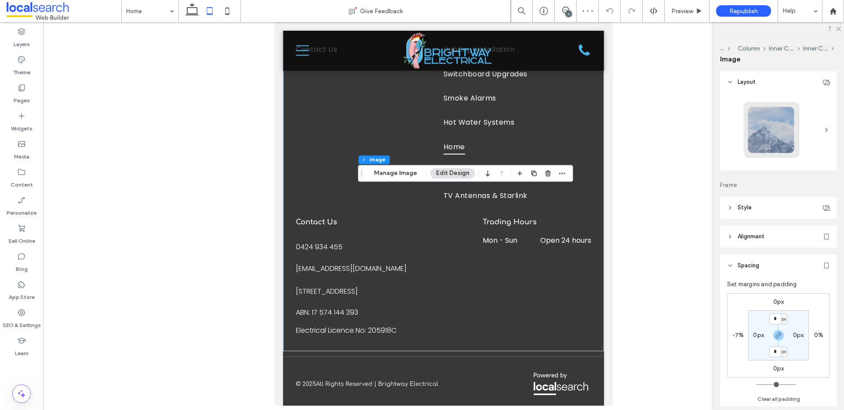
type input "***"
type input "*"
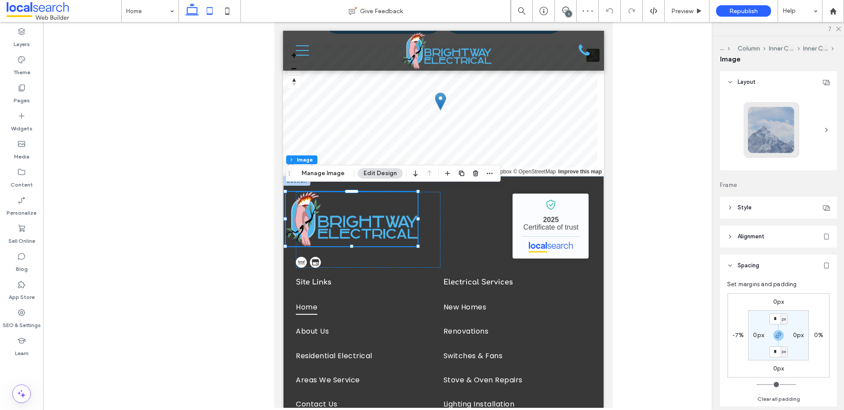
click at [194, 9] on icon at bounding box center [192, 11] width 18 height 18
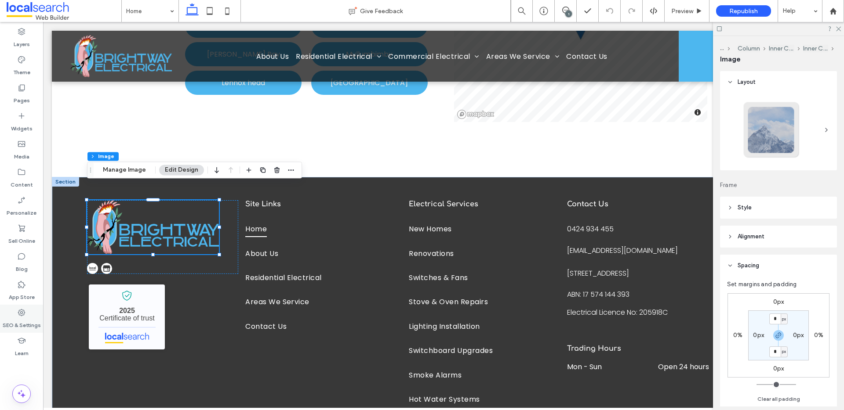
click at [29, 309] on div "SEO & Settings" at bounding box center [21, 319] width 43 height 28
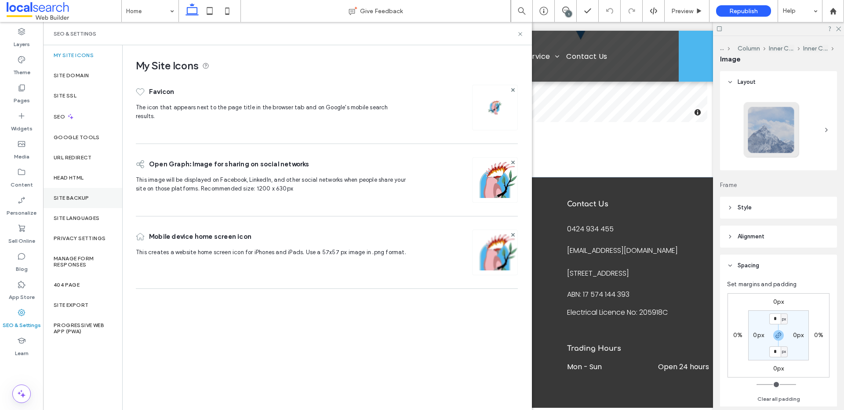
click at [78, 199] on label "Site Backup" at bounding box center [71, 198] width 35 height 6
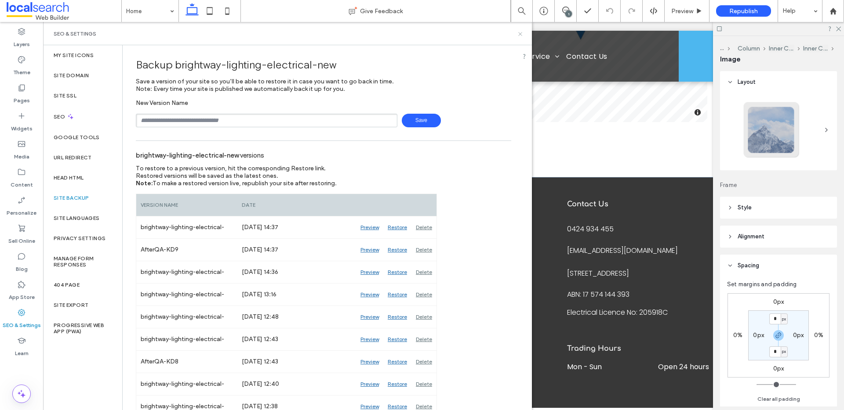
click at [518, 33] on icon at bounding box center [520, 34] width 7 height 7
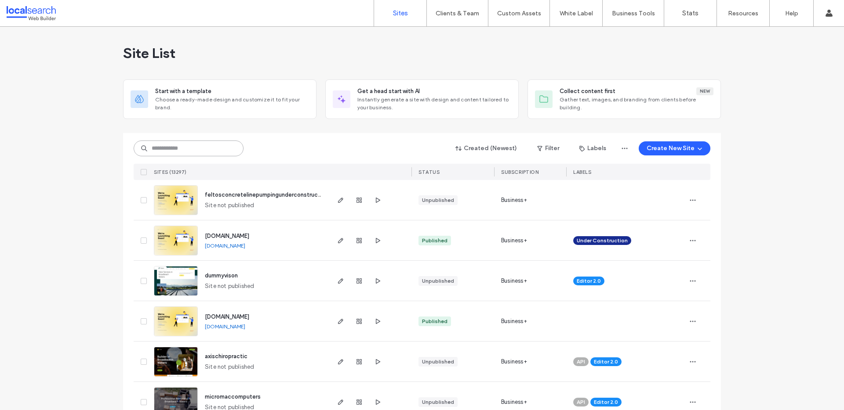
click at [187, 148] on input at bounding box center [189, 149] width 110 height 16
paste input "********"
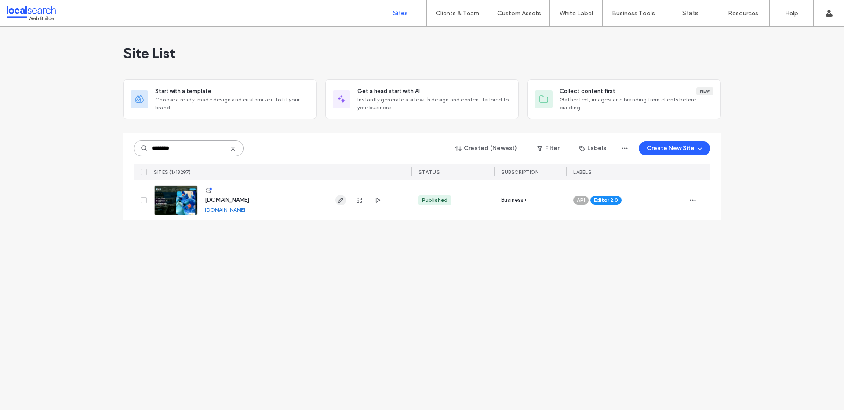
type input "********"
click at [344, 199] on span "button" at bounding box center [340, 200] width 11 height 11
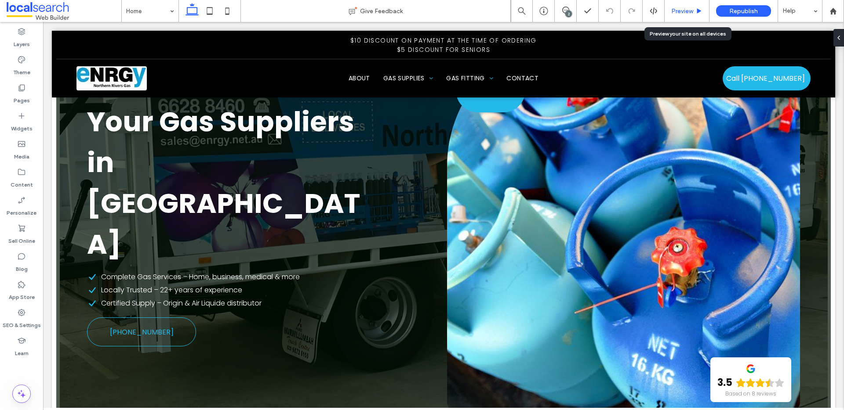
click at [674, 11] on span "Preview" at bounding box center [682, 10] width 22 height 7
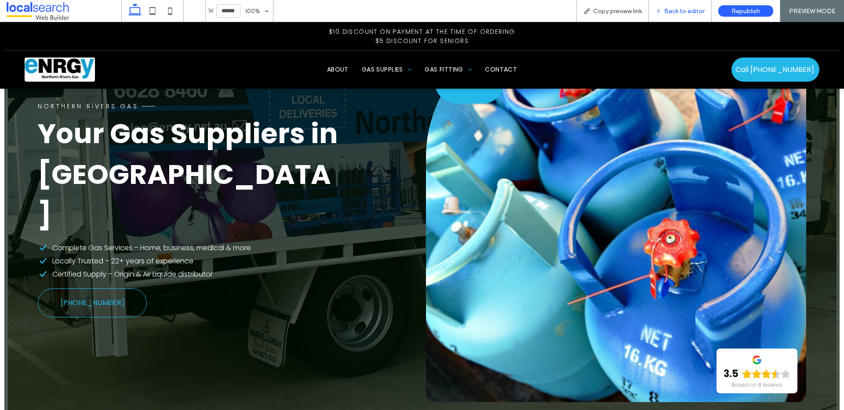
click at [677, 7] on span "Back to editor" at bounding box center [684, 10] width 40 height 7
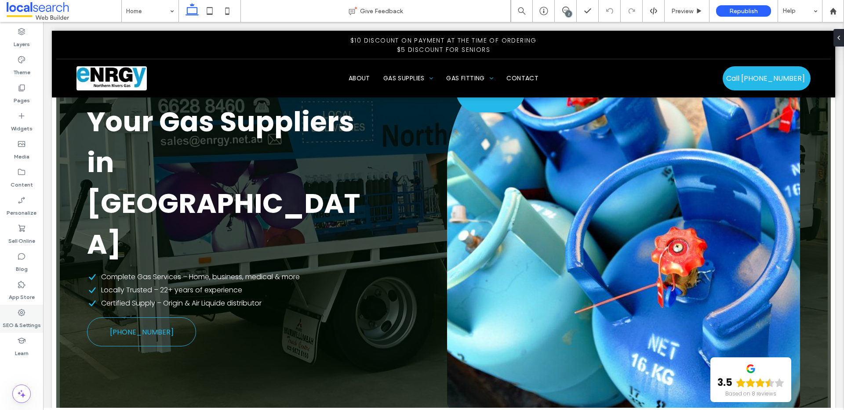
click at [30, 315] on div "SEO & Settings" at bounding box center [21, 319] width 43 height 28
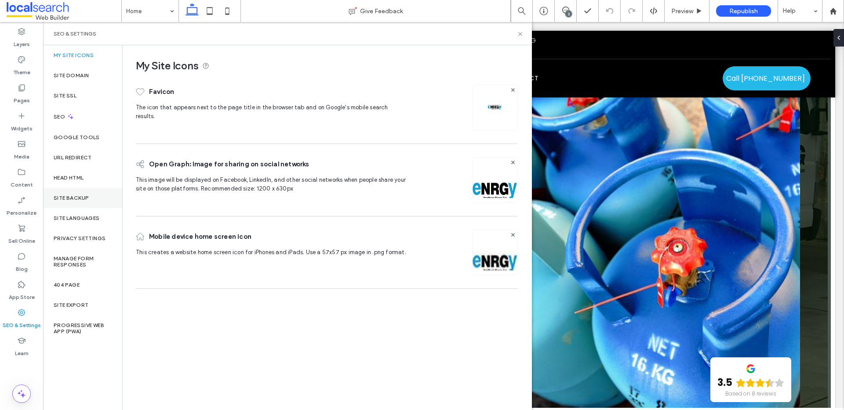
click at [72, 197] on label "Site Backup" at bounding box center [71, 198] width 35 height 6
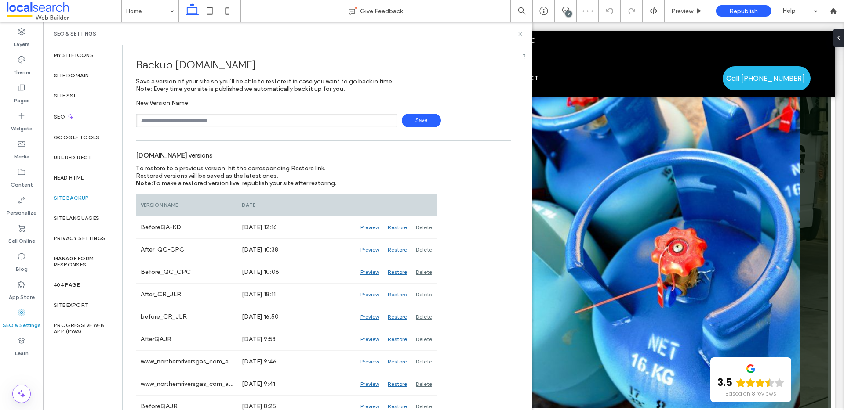
click at [521, 31] on icon at bounding box center [520, 34] width 7 height 7
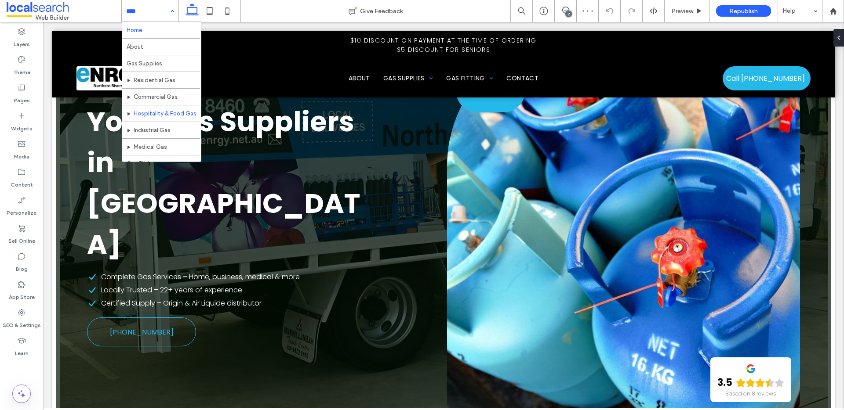
scroll to position [326, 0]
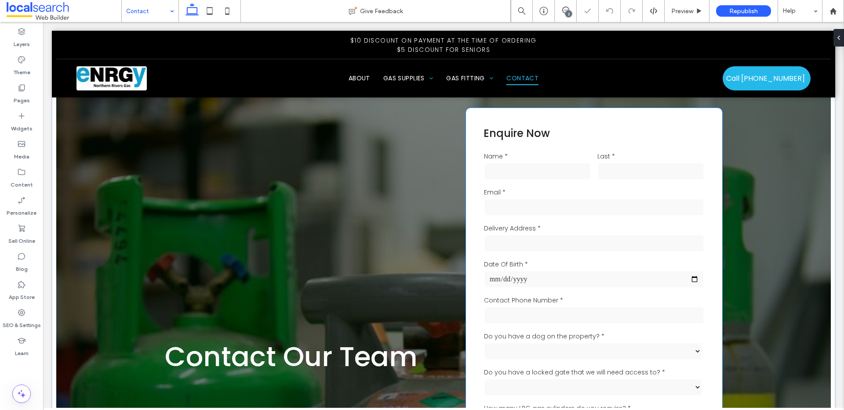
scroll to position [14, 0]
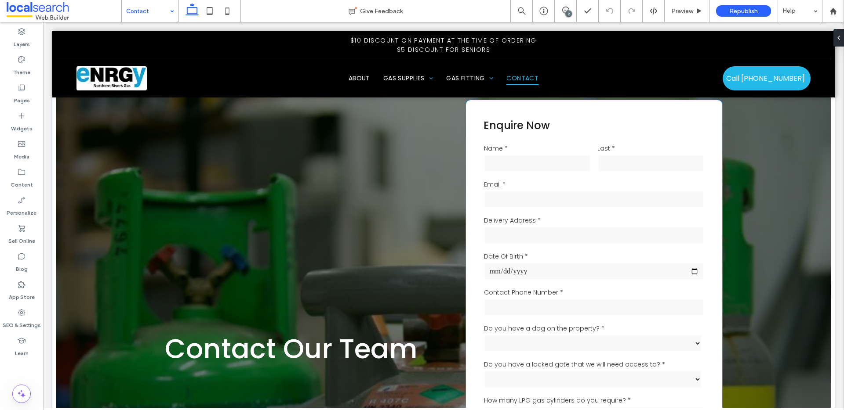
click at [593, 183] on label "Email *" at bounding box center [594, 184] width 221 height 9
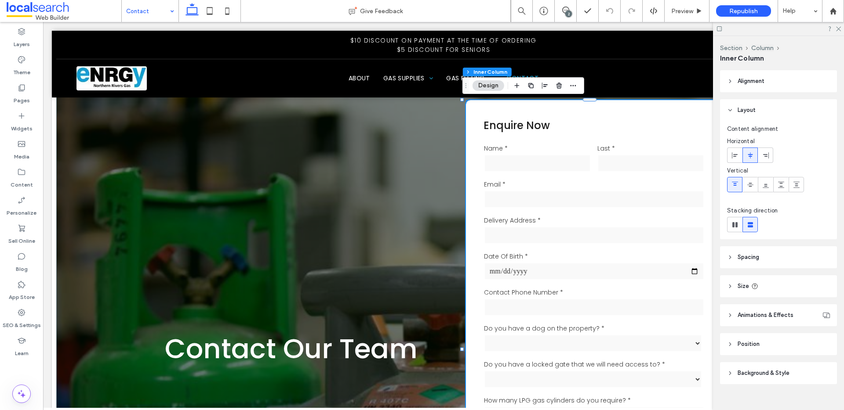
click at [593, 183] on label "Email *" at bounding box center [594, 184] width 221 height 9
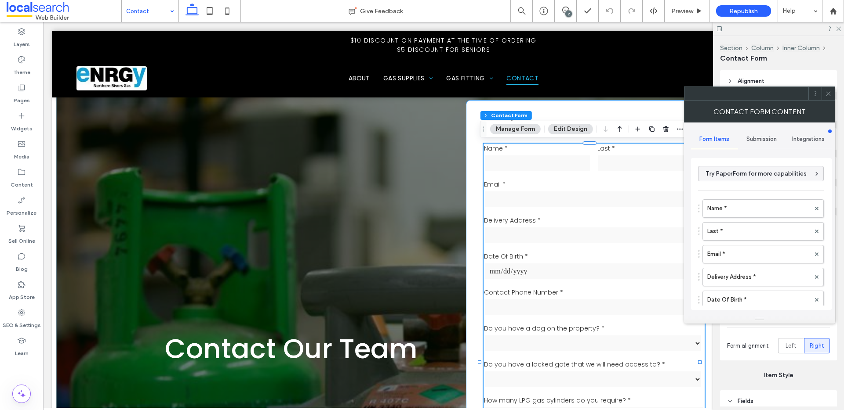
type input "**********"
type input "*"
type input "***"
type input "*"
type input "***"
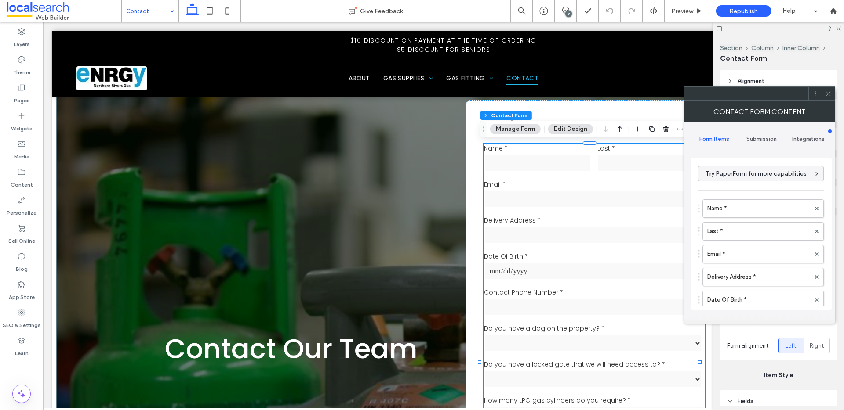
click at [759, 134] on div "Submission" at bounding box center [761, 139] width 47 height 19
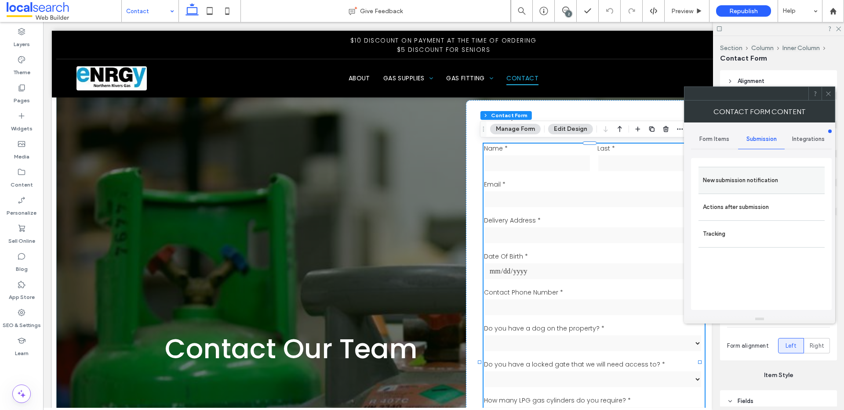
click at [742, 184] on label "New submission notification" at bounding box center [760, 181] width 117 height 18
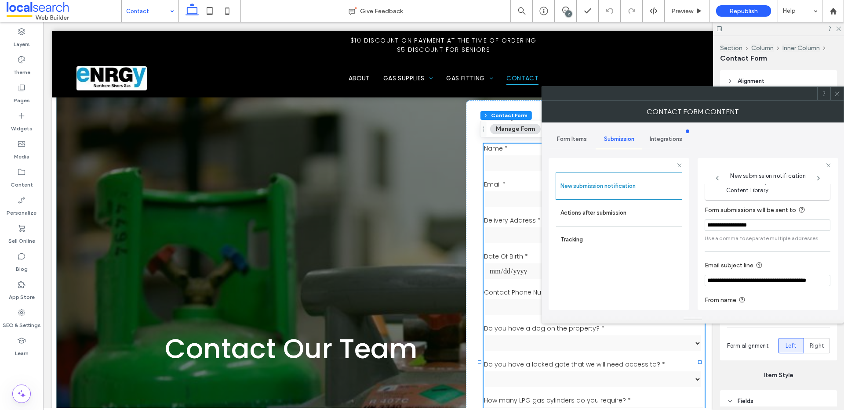
scroll to position [0, 0]
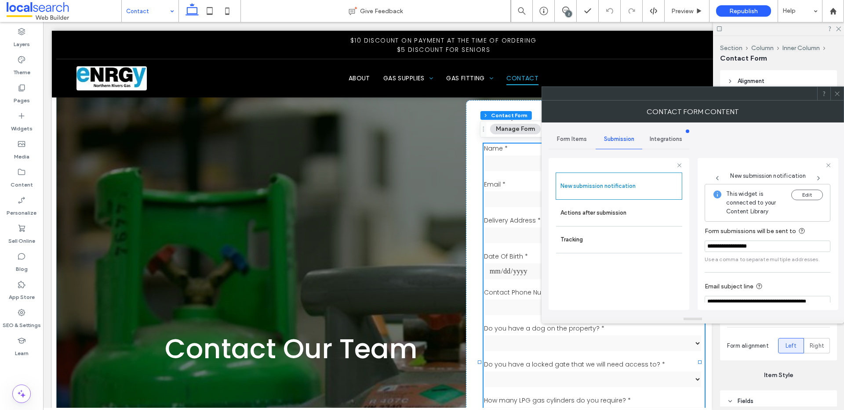
click at [837, 91] on icon at bounding box center [836, 94] width 7 height 7
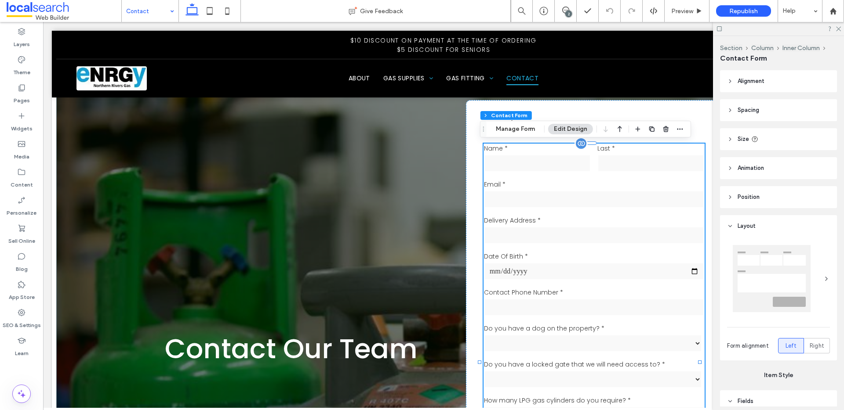
click at [601, 191] on input "email" at bounding box center [594, 200] width 221 height 18
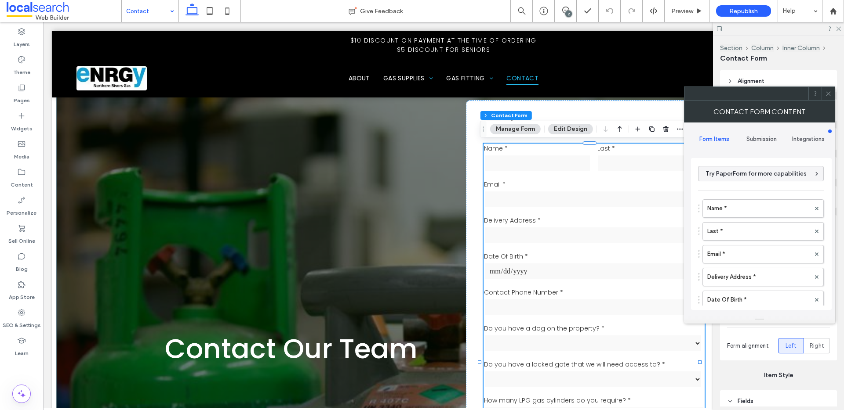
click at [753, 144] on div "Submission" at bounding box center [761, 139] width 47 height 19
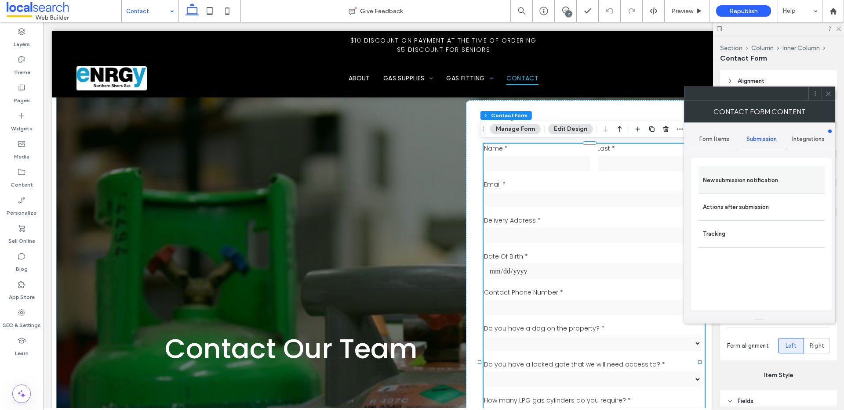
click at [718, 174] on label "New submission notification" at bounding box center [760, 181] width 117 height 18
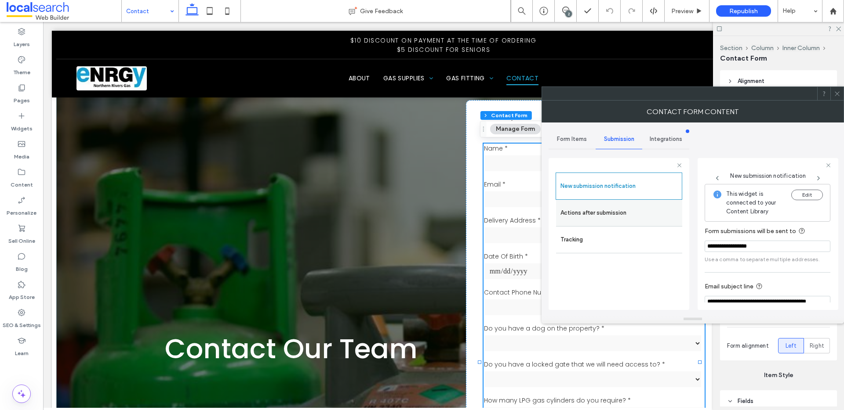
click at [609, 200] on div "Actions after submission" at bounding box center [619, 213] width 126 height 26
click at [612, 213] on label "Actions after submission" at bounding box center [618, 213] width 117 height 18
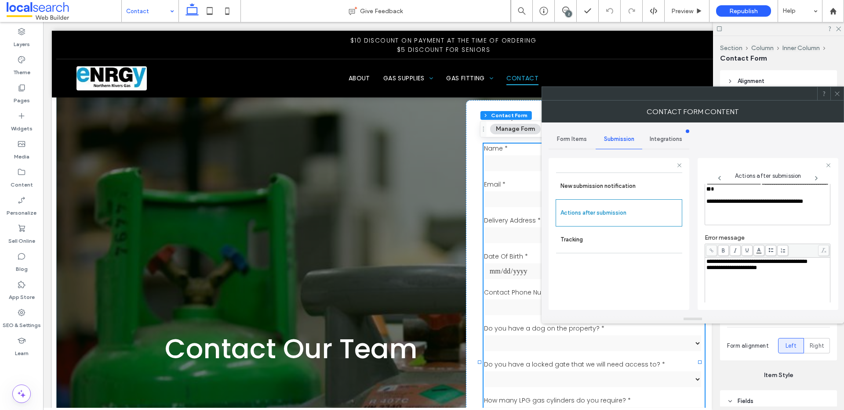
scroll to position [104, 0]
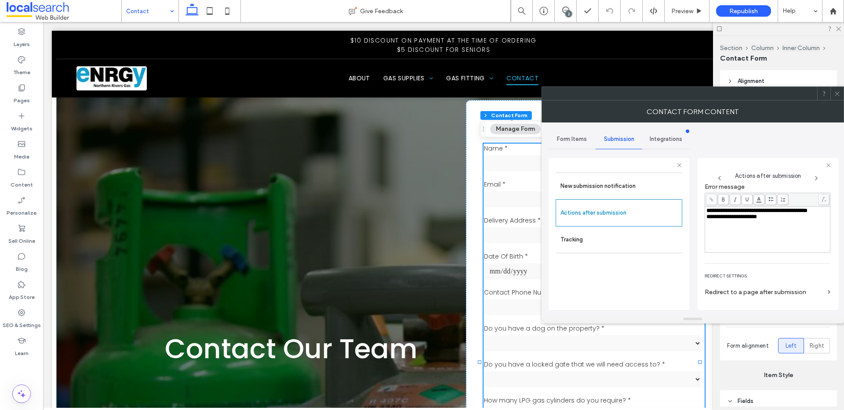
click at [707, 220] on span "**********" at bounding box center [731, 217] width 51 height 6
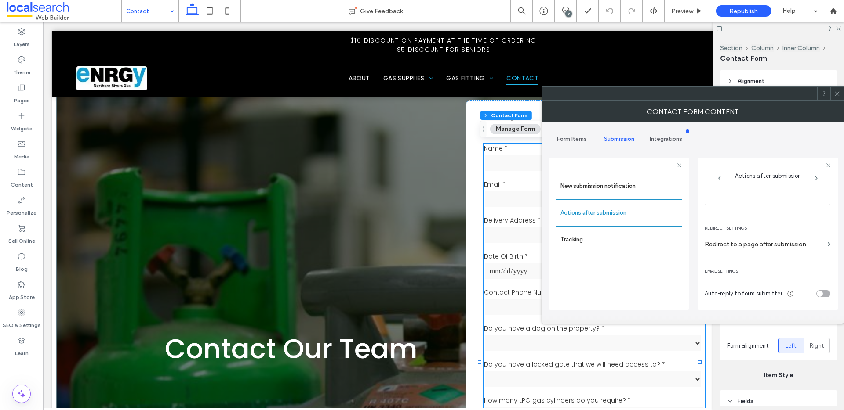
scroll to position [0, 0]
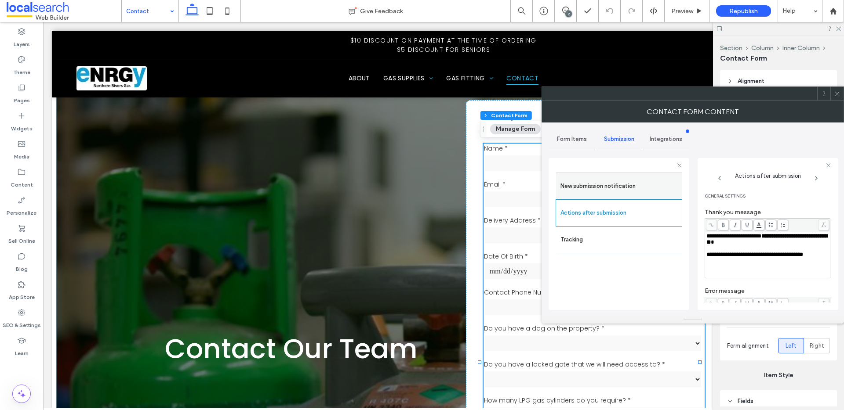
click at [630, 196] on div "New submission notification" at bounding box center [619, 186] width 126 height 27
click at [617, 183] on label "New submission notification" at bounding box center [618, 186] width 117 height 18
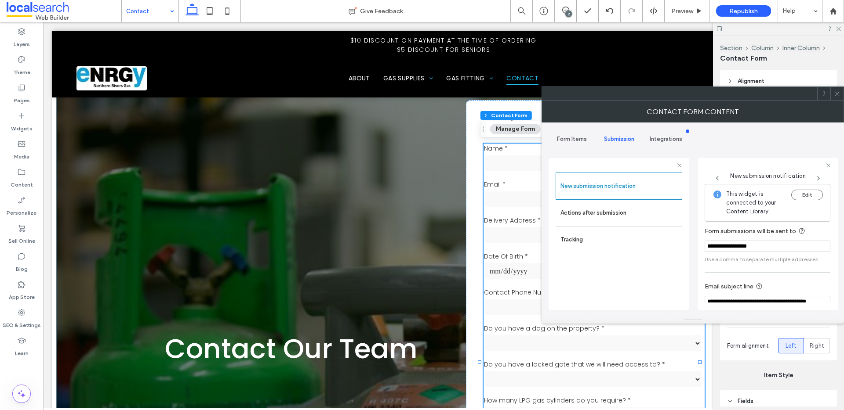
click at [838, 96] on icon at bounding box center [836, 94] width 7 height 7
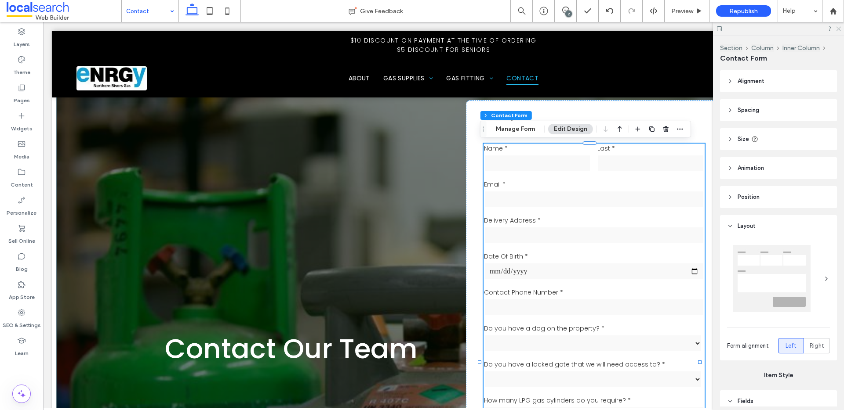
click at [840, 30] on icon at bounding box center [838, 28] width 6 height 6
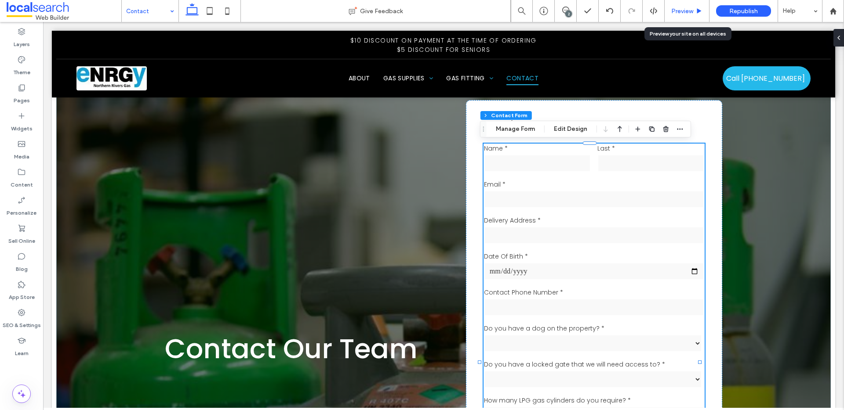
click at [698, 11] on use at bounding box center [699, 10] width 4 height 5
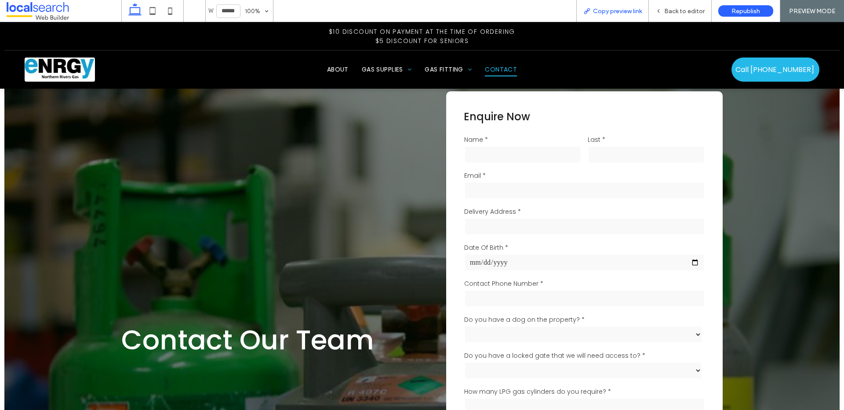
click at [617, 8] on span "Copy preview link" at bounding box center [617, 10] width 49 height 7
click at [704, 11] on span "Back to editor" at bounding box center [684, 10] width 40 height 7
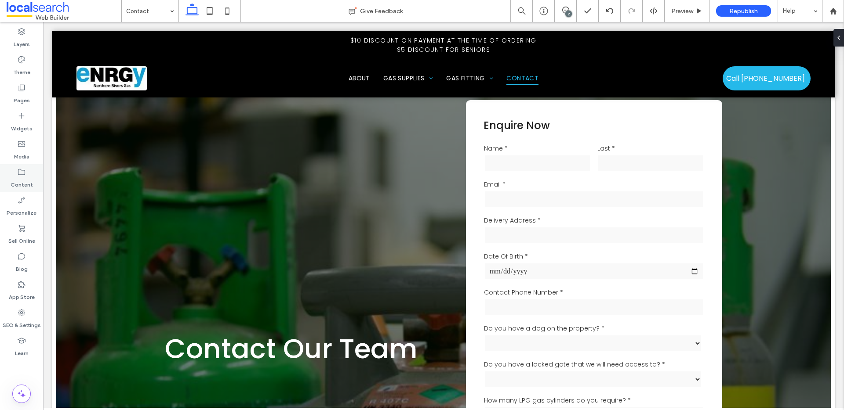
click at [21, 183] on label "Content" at bounding box center [22, 183] width 22 height 12
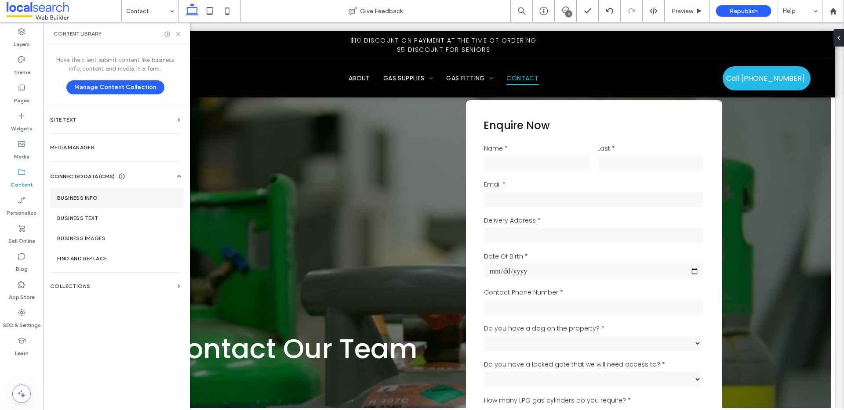
click at [94, 198] on label "Business Info" at bounding box center [116, 198] width 119 height 6
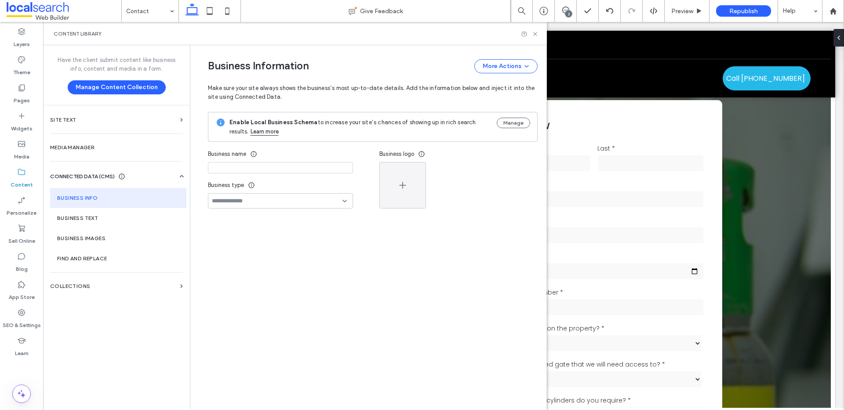
type input "**********"
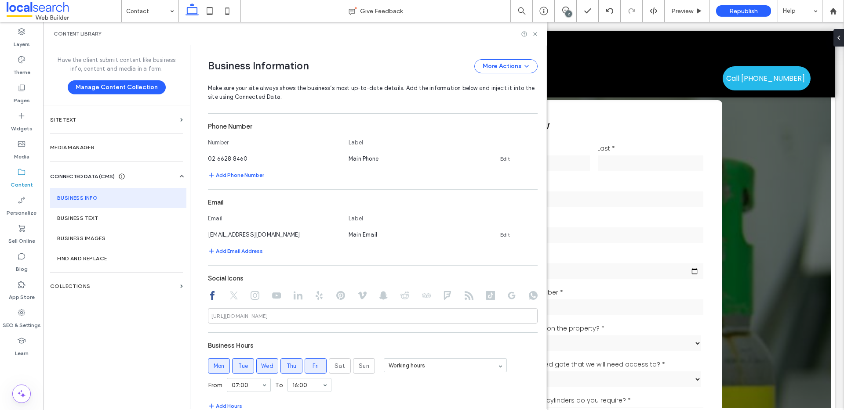
scroll to position [277, 0]
click at [500, 234] on link "Edit" at bounding box center [505, 234] width 10 height 7
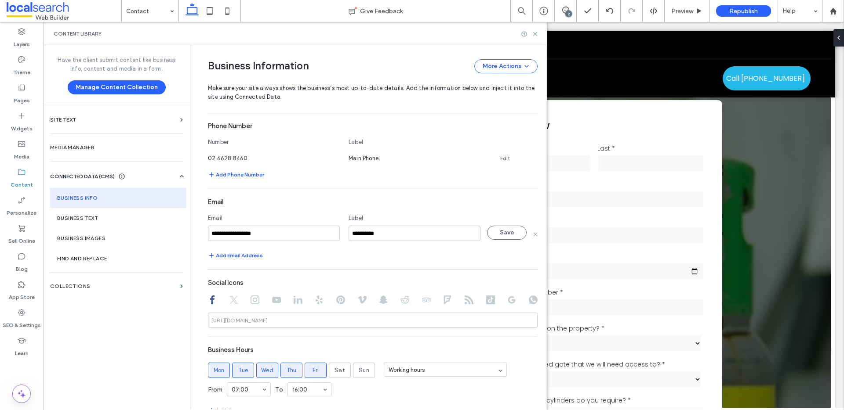
click at [246, 234] on input "**********" at bounding box center [274, 233] width 132 height 15
type input "**********"
click at [492, 236] on button "Save" at bounding box center [507, 233] width 40 height 14
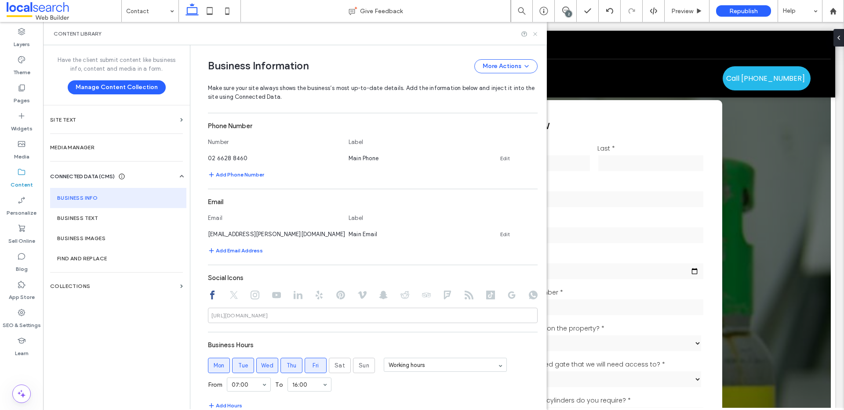
drag, startPoint x: 535, startPoint y: 36, endPoint x: 492, endPoint y: 22, distance: 45.4
click at [535, 36] on icon at bounding box center [535, 34] width 7 height 7
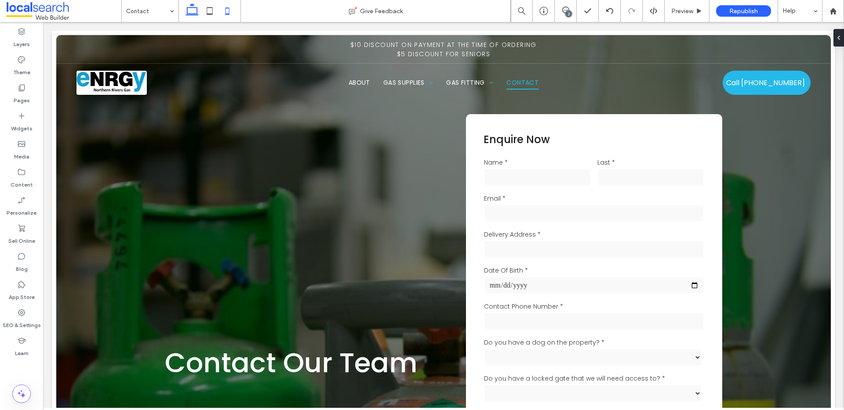
scroll to position [0, 0]
click at [18, 179] on label "Content" at bounding box center [22, 183] width 22 height 12
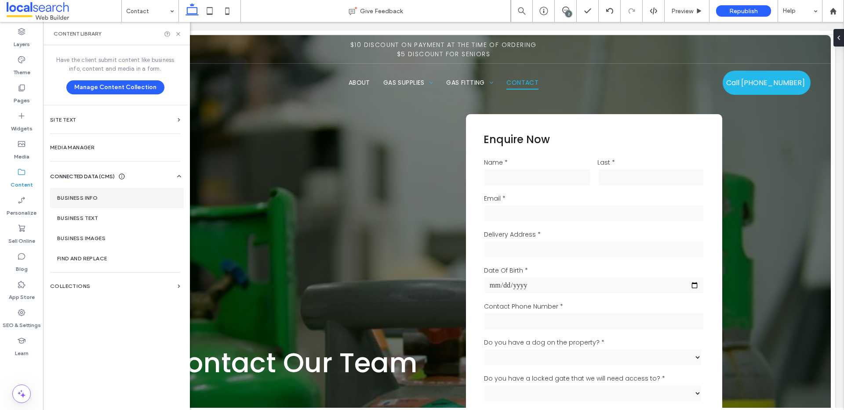
click at [106, 198] on label "Business Info" at bounding box center [116, 198] width 119 height 6
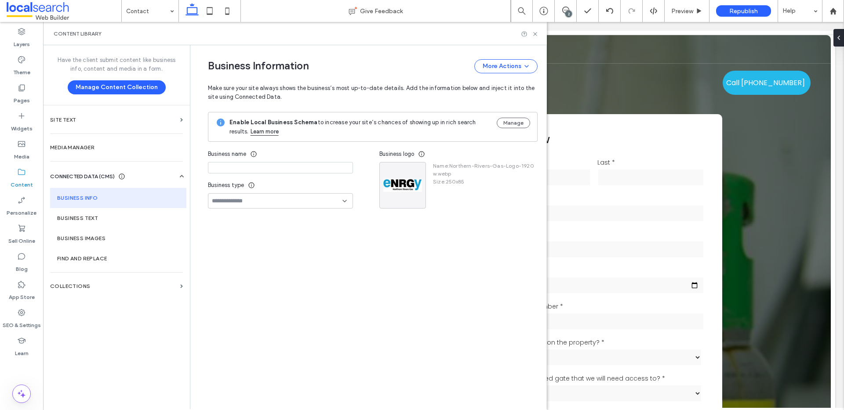
type input "**********"
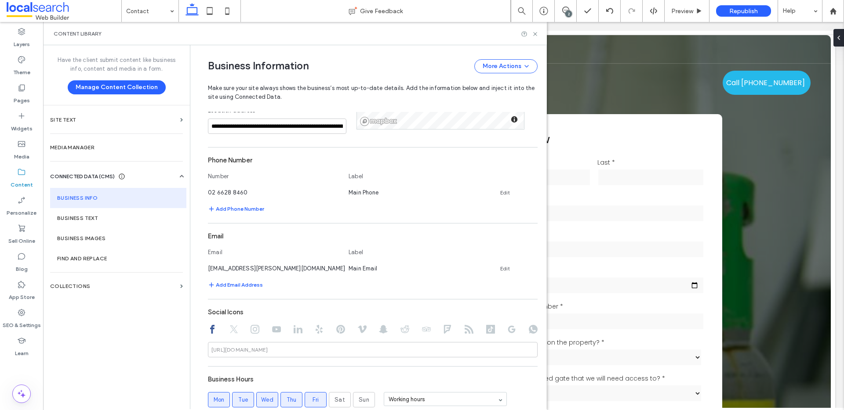
scroll to position [258, 0]
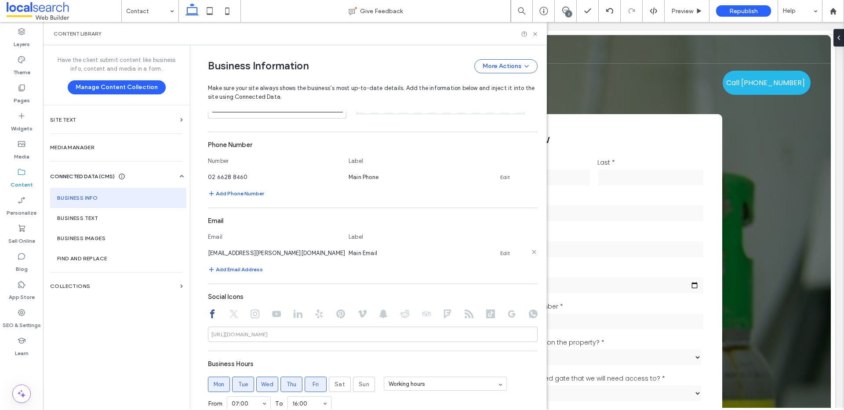
click at [504, 255] on link "Edit" at bounding box center [505, 253] width 10 height 7
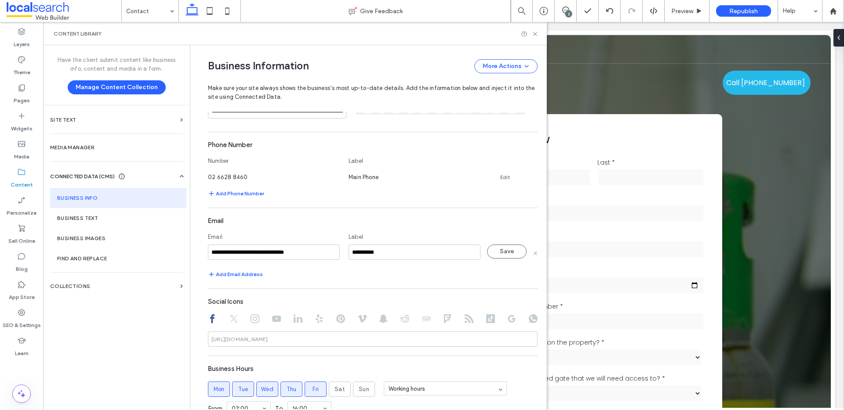
drag, startPoint x: 319, startPoint y: 251, endPoint x: 195, endPoint y: 252, distance: 123.5
click at [195, 252] on div "**********" at bounding box center [366, 342] width 343 height 1111
click at [275, 254] on input "**********" at bounding box center [274, 252] width 132 height 15
click at [272, 252] on input "**********" at bounding box center [274, 252] width 132 height 15
click at [208, 252] on input "**********" at bounding box center [274, 252] width 132 height 15
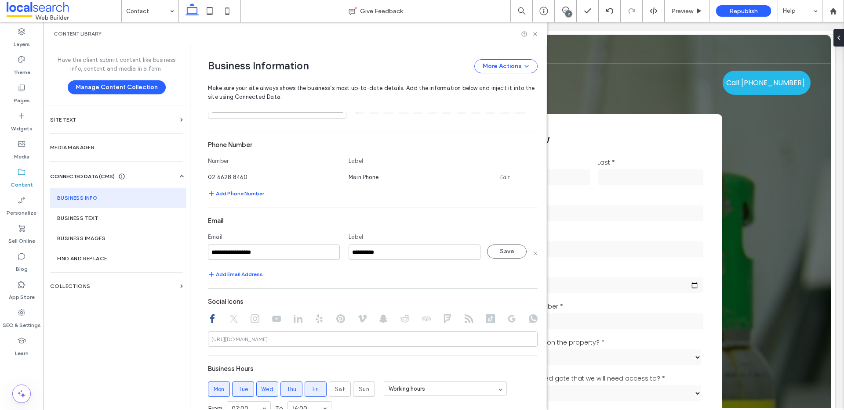
drag, startPoint x: 264, startPoint y: 253, endPoint x: 270, endPoint y: 253, distance: 5.7
click at [264, 253] on input "**********" at bounding box center [274, 252] width 132 height 15
click at [277, 253] on input "**********" at bounding box center [274, 252] width 132 height 15
type input "**********"
click at [509, 245] on button "Save" at bounding box center [507, 252] width 40 height 14
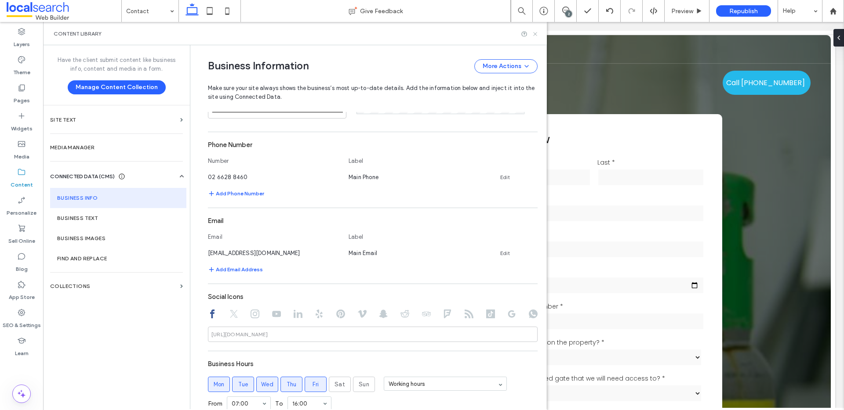
drag, startPoint x: 534, startPoint y: 34, endPoint x: 467, endPoint y: 100, distance: 93.5
click at [534, 34] on icon at bounding box center [535, 34] width 7 height 7
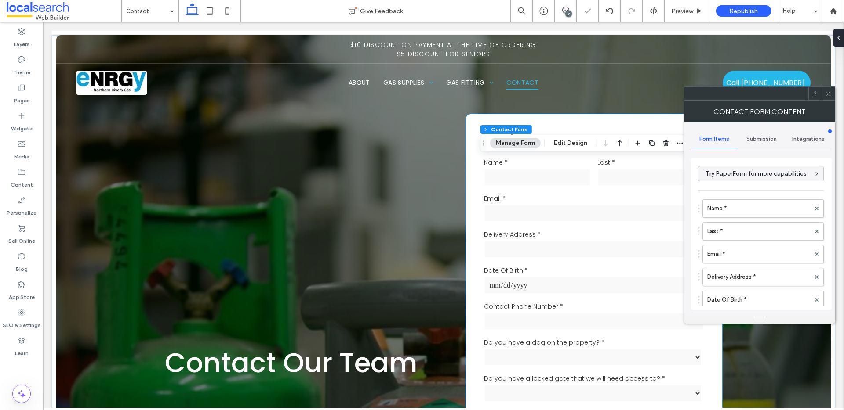
type input "**********"
type input "*"
type input "***"
type input "*"
type input "***"
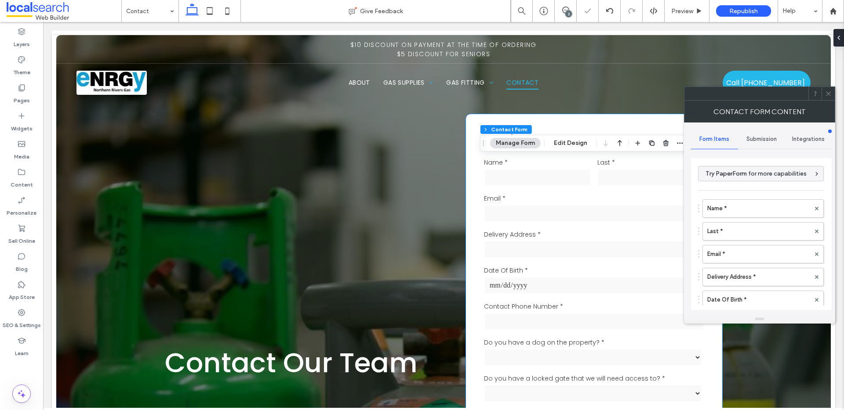
click at [767, 137] on span "Submission" at bounding box center [761, 139] width 30 height 7
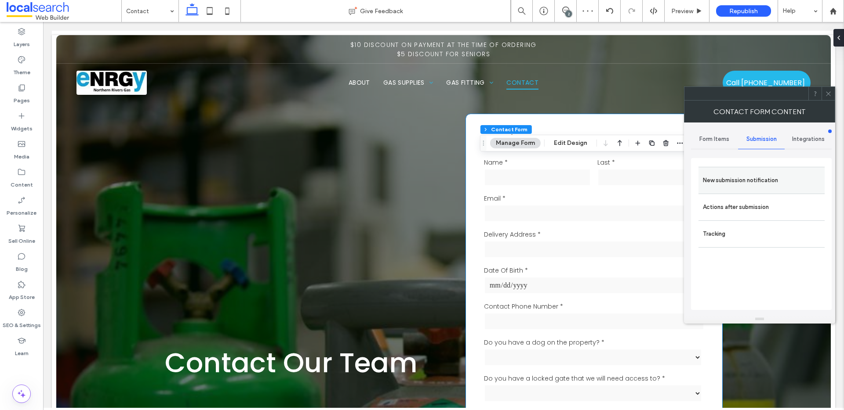
click at [739, 180] on label "New submission notification" at bounding box center [760, 181] width 117 height 18
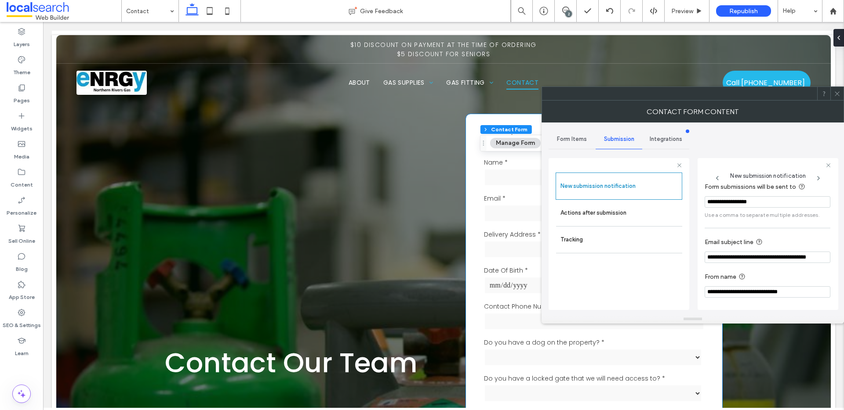
scroll to position [46, 0]
click at [836, 94] on use at bounding box center [836, 93] width 4 height 4
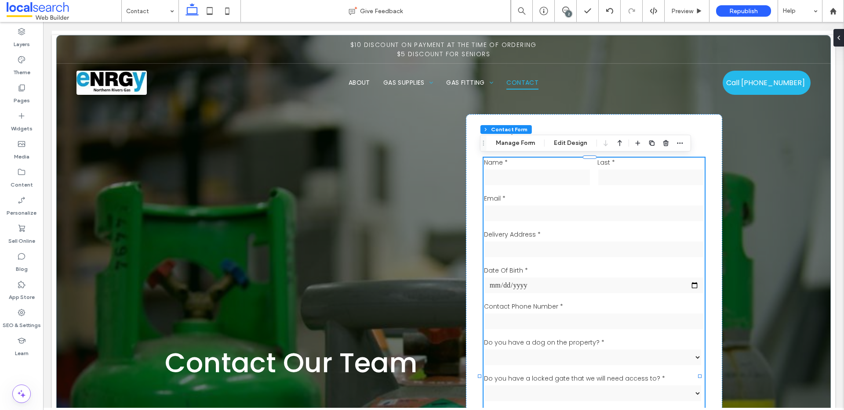
scroll to position [0, 0]
click at [23, 318] on label "SEO & Settings" at bounding box center [22, 323] width 38 height 12
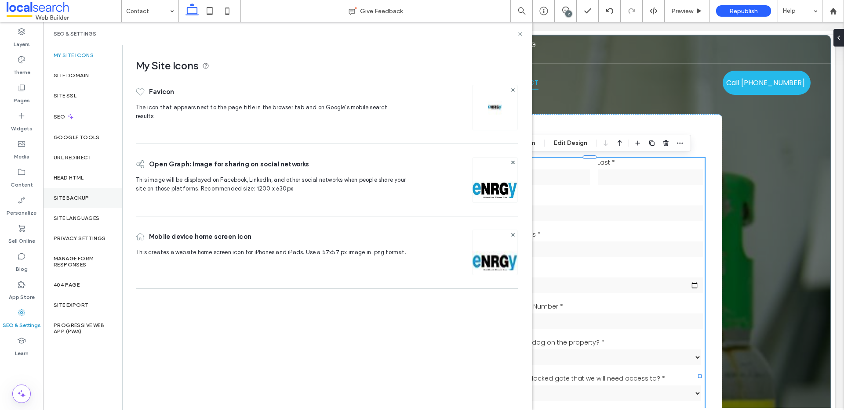
click at [81, 201] on div "Site Backup" at bounding box center [82, 198] width 79 height 20
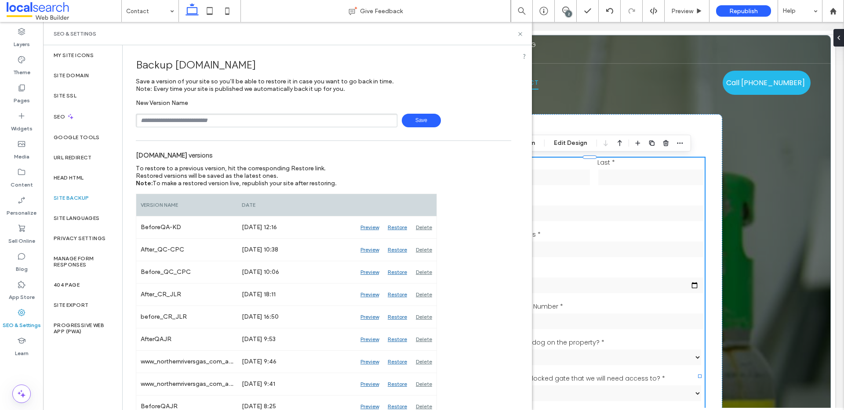
click at [268, 119] on input "text" at bounding box center [266, 121] width 261 height 14
type input "**********"
click at [166, 120] on input "**********" at bounding box center [266, 121] width 261 height 14
click at [174, 121] on input "**********" at bounding box center [266, 121] width 261 height 14
click at [168, 123] on input "**********" at bounding box center [266, 121] width 261 height 14
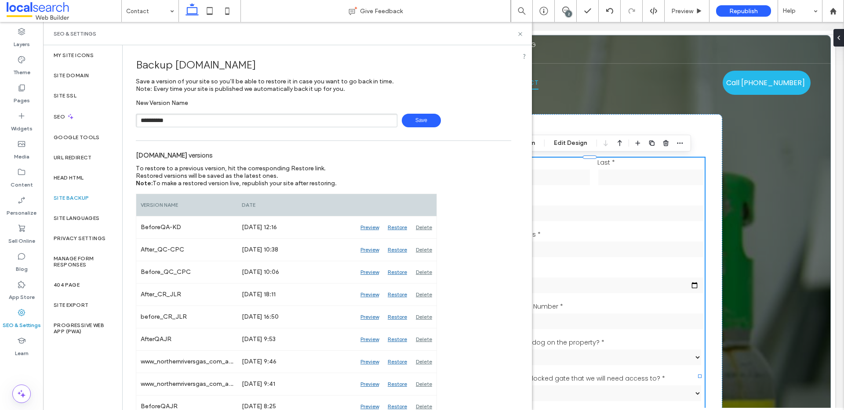
click at [296, 122] on input "**********" at bounding box center [266, 121] width 261 height 14
click at [427, 119] on span "Save" at bounding box center [421, 121] width 39 height 14
click at [519, 36] on icon at bounding box center [520, 34] width 7 height 7
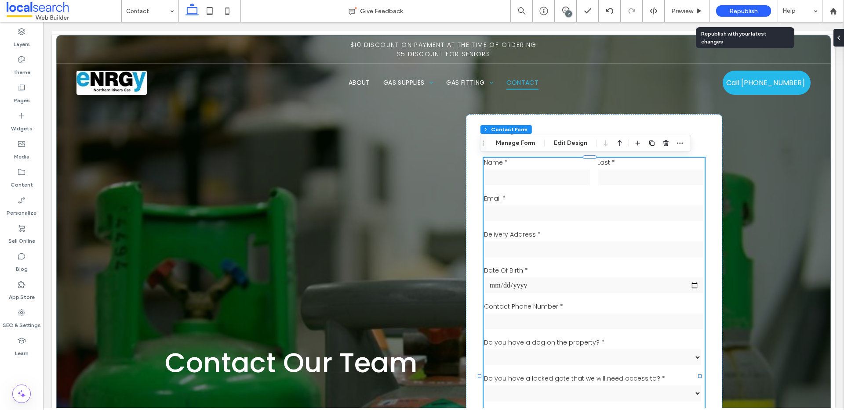
click at [741, 10] on span "Republish" at bounding box center [743, 10] width 29 height 7
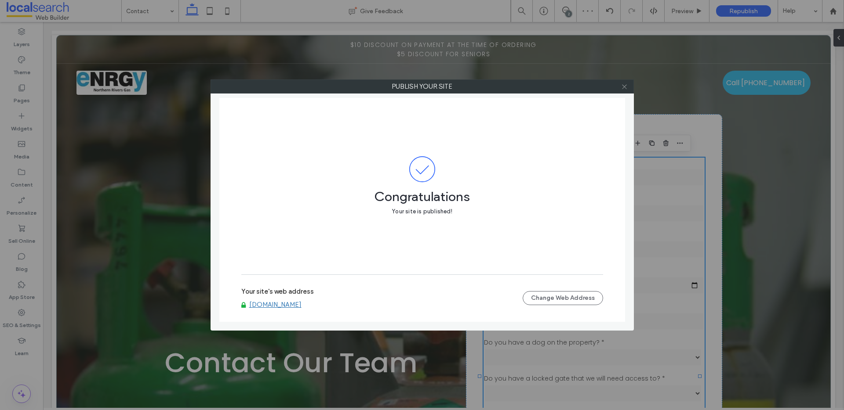
click at [626, 87] on icon at bounding box center [624, 86] width 7 height 7
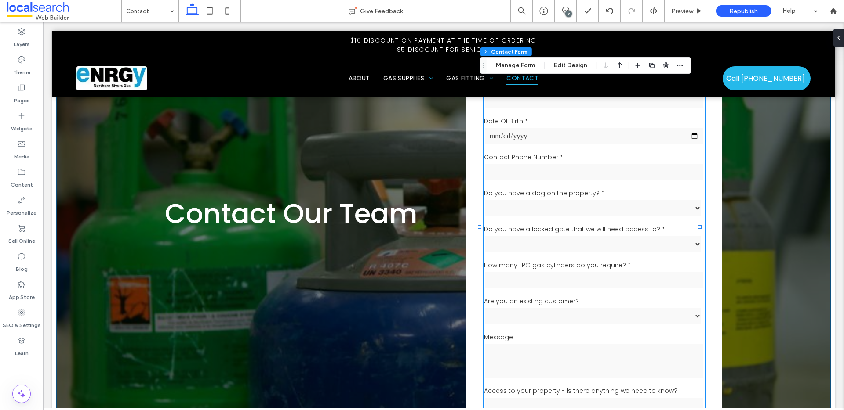
scroll to position [137, 0]
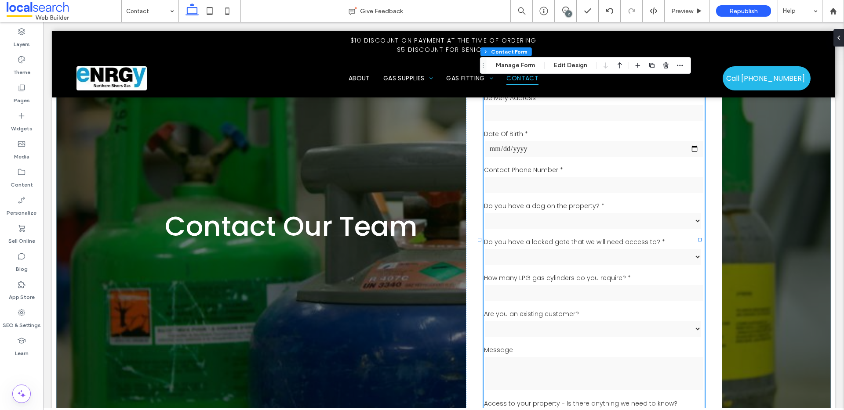
click at [530, 172] on label "Contact Phone Number *" at bounding box center [594, 170] width 221 height 9
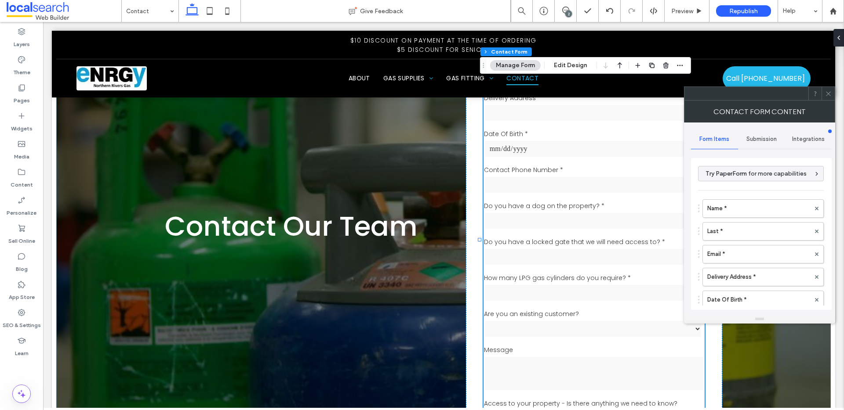
click at [761, 136] on span "Submission" at bounding box center [761, 139] width 30 height 7
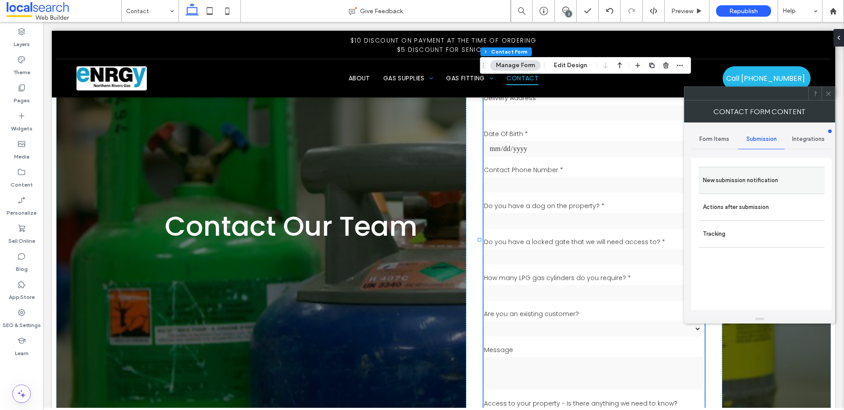
click at [737, 185] on label "New submission notification" at bounding box center [760, 181] width 117 height 18
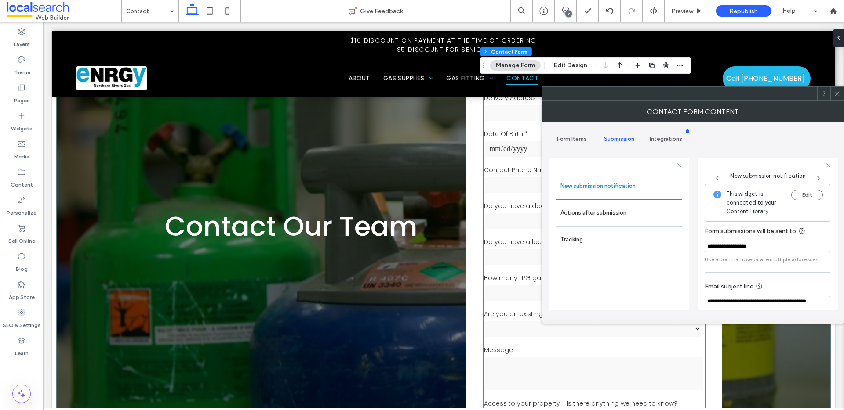
click at [837, 94] on icon at bounding box center [836, 94] width 7 height 7
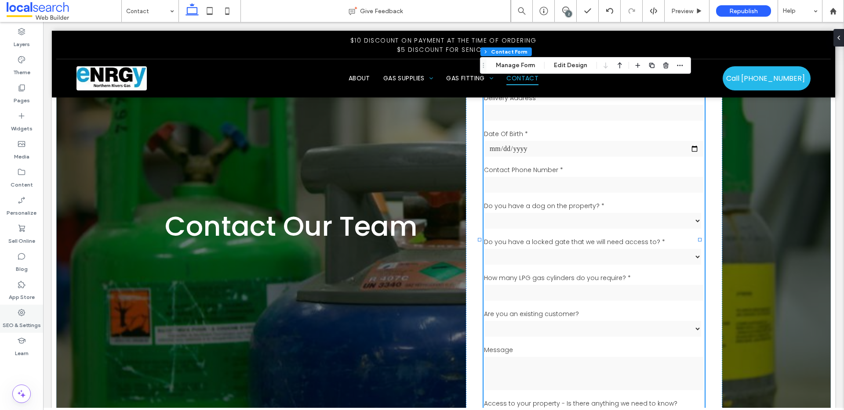
click at [19, 314] on use at bounding box center [21, 312] width 7 height 7
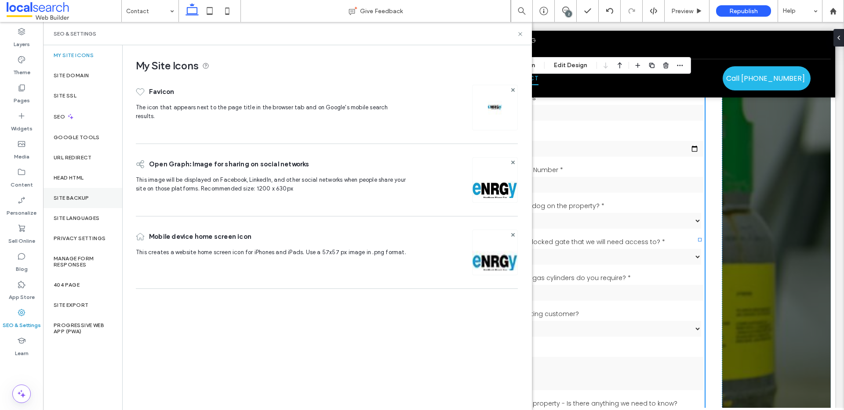
click at [88, 205] on div "Site Backup" at bounding box center [82, 198] width 79 height 20
